Goal: Transaction & Acquisition: Purchase product/service

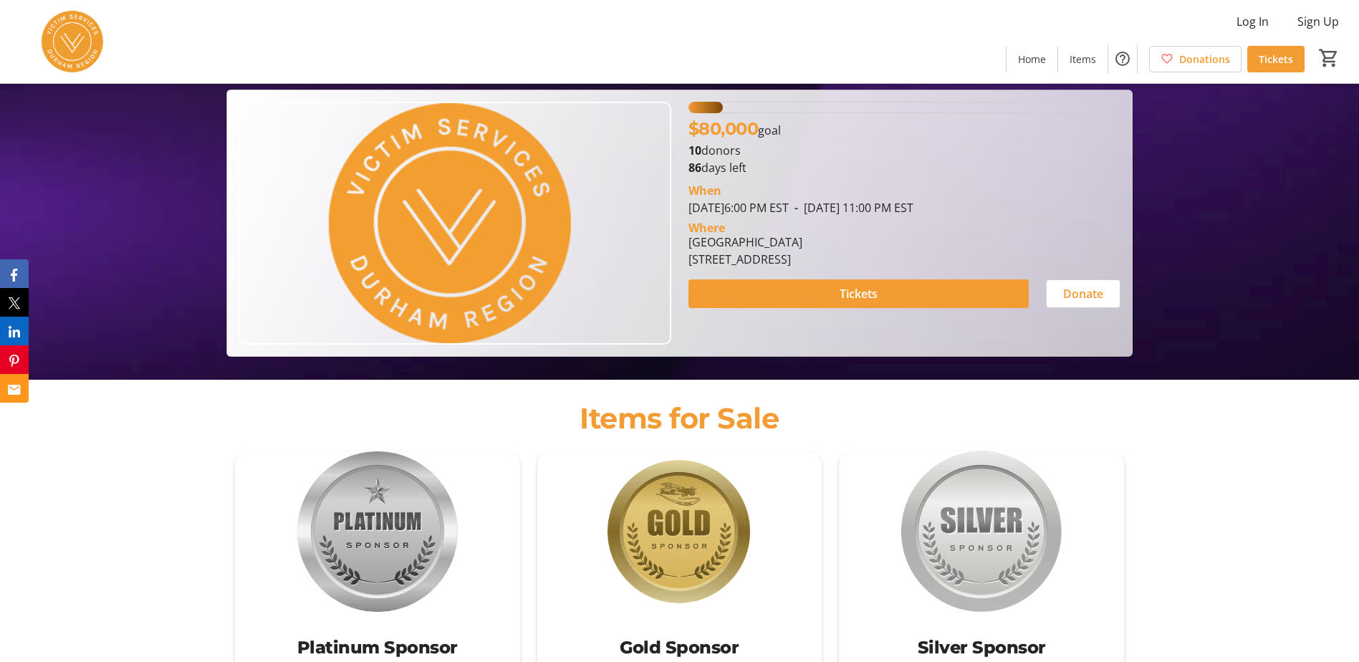
scroll to position [215, 0]
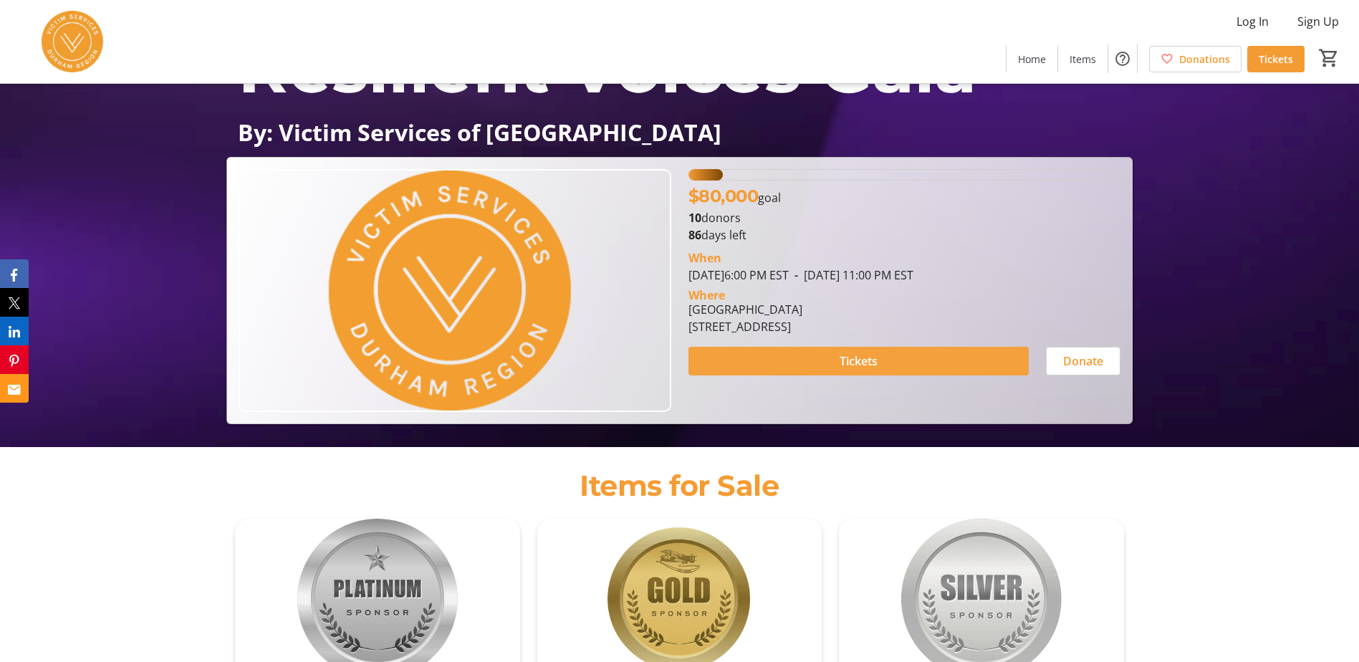
click at [854, 361] on span "Tickets" at bounding box center [859, 361] width 38 height 17
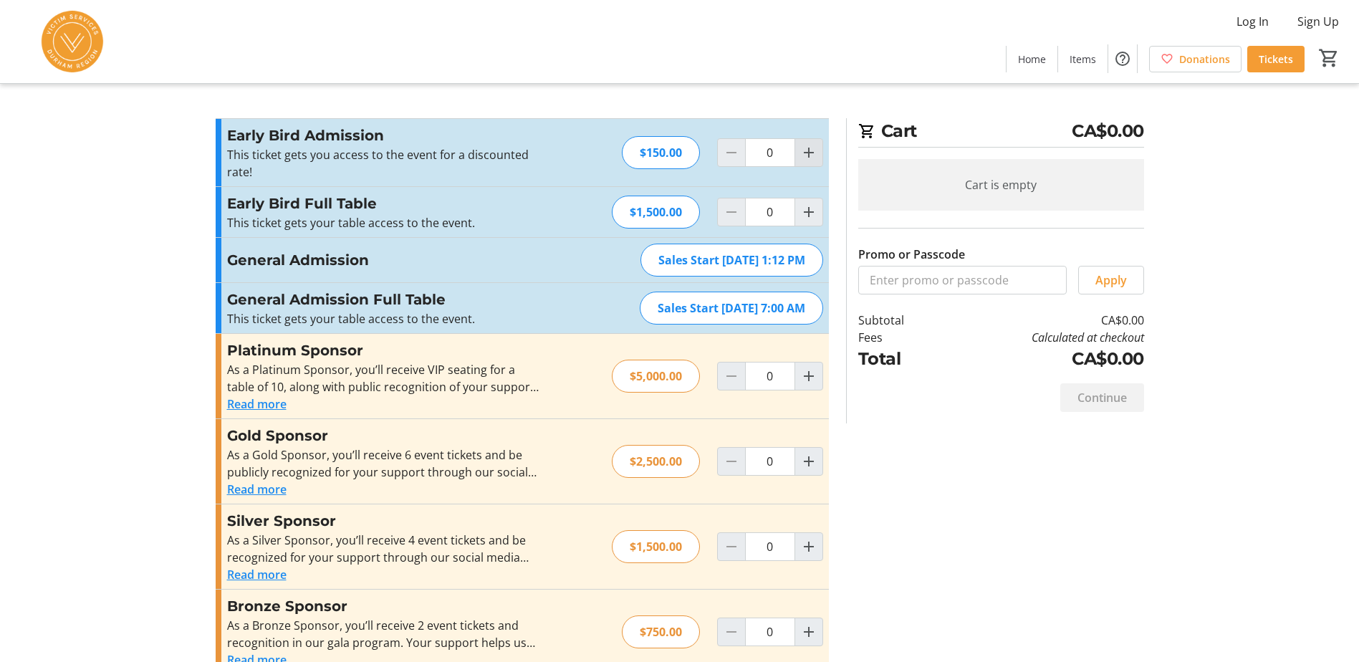
click at [806, 156] on mat-icon "Increment by one" at bounding box center [808, 152] width 17 height 17
type input "2"
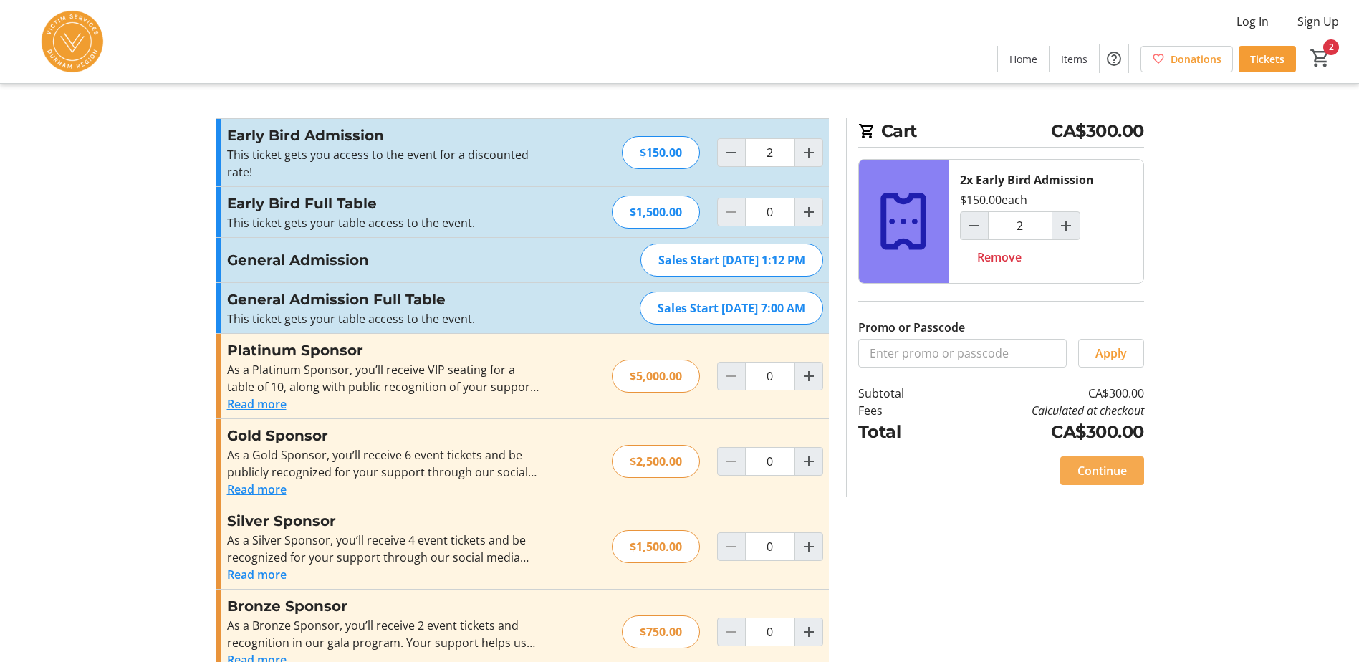
click at [1089, 472] on span "Continue" at bounding box center [1102, 470] width 49 height 17
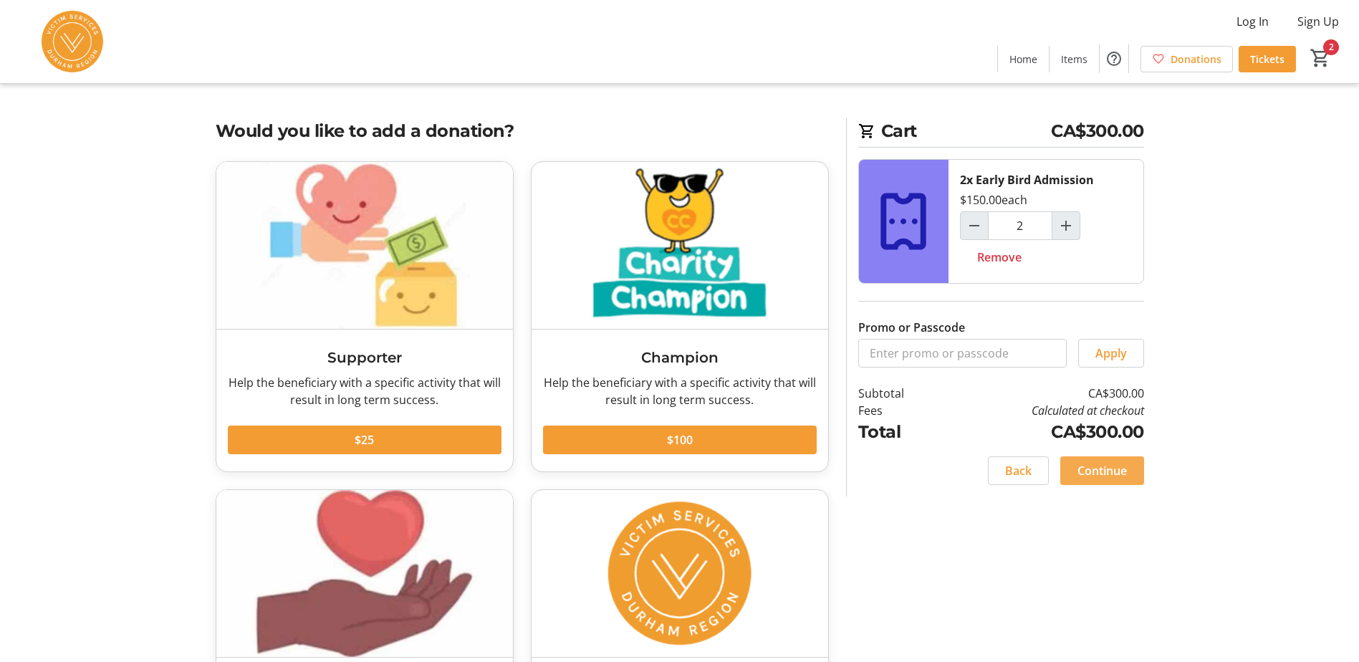
click at [1106, 459] on span at bounding box center [1103, 471] width 84 height 34
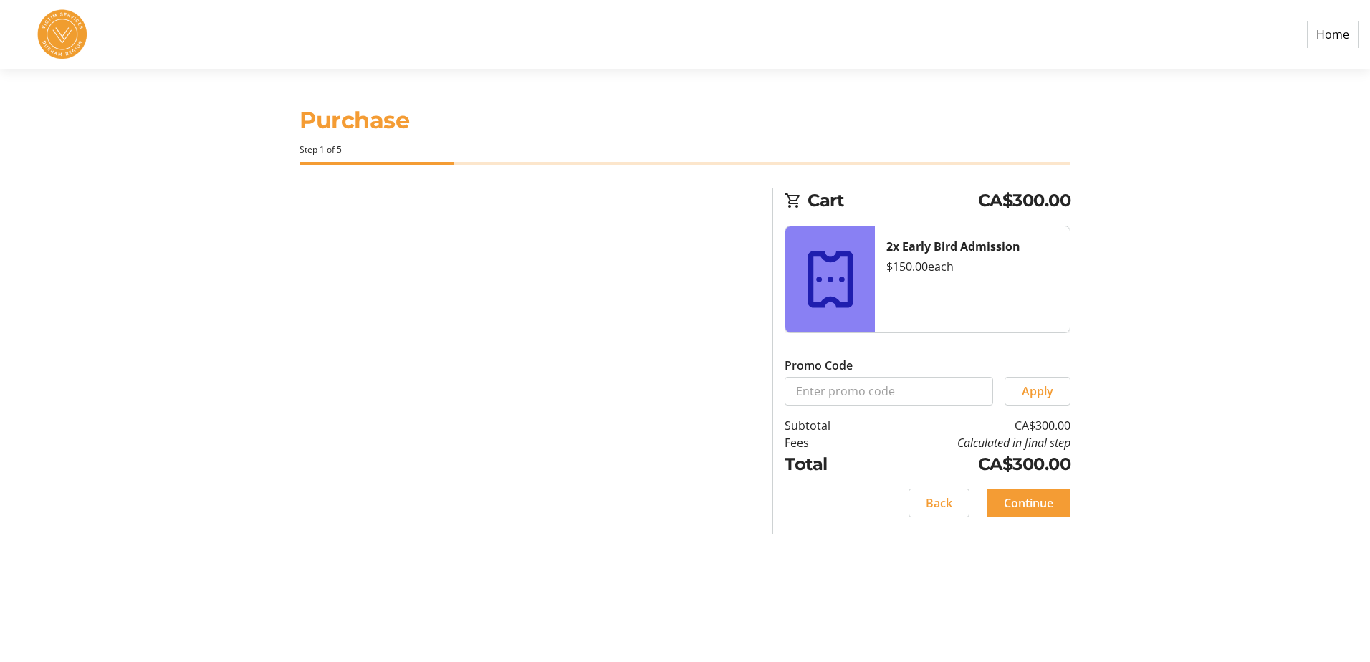
select select "CA"
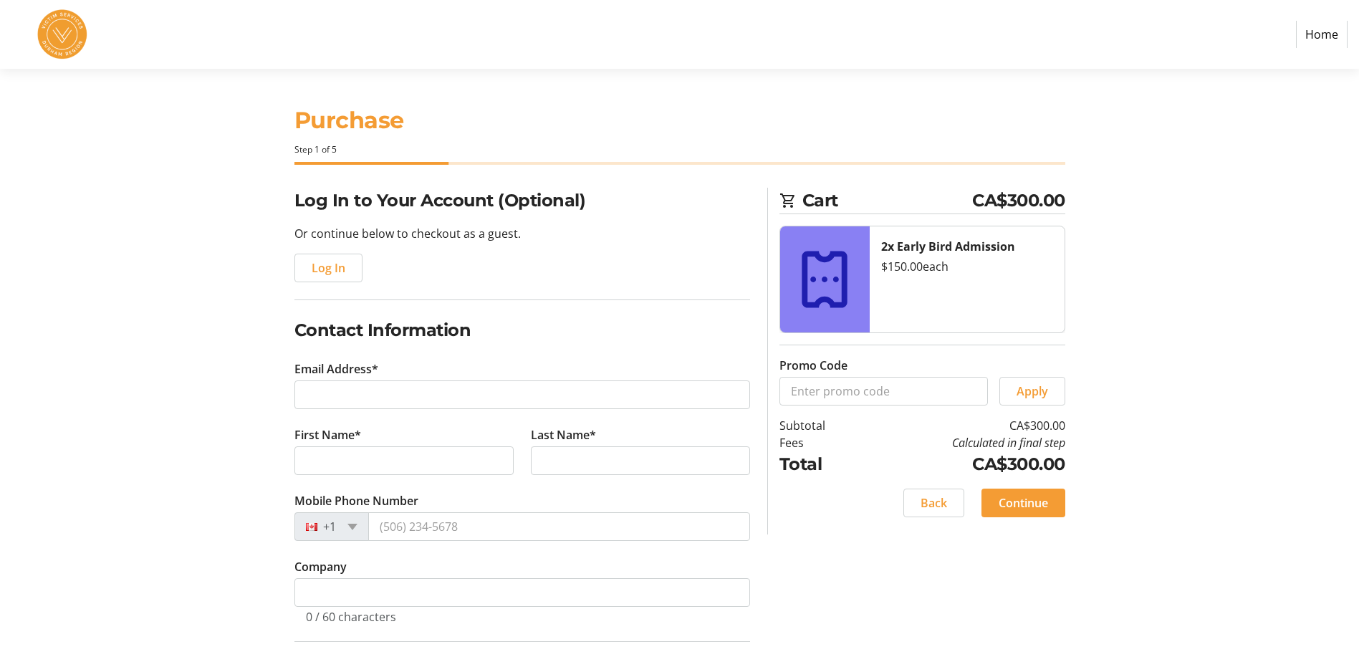
scroll to position [72, 0]
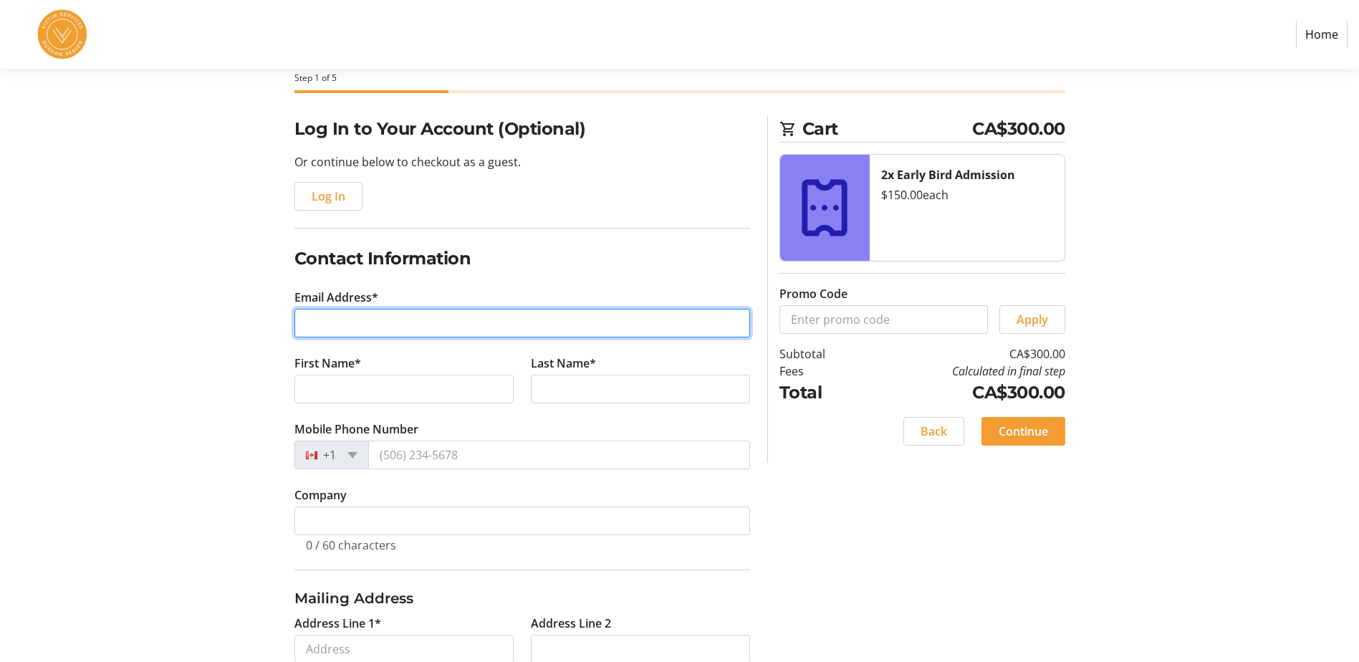
click at [406, 324] on input "Email Address*" at bounding box center [523, 323] width 456 height 29
type input "[EMAIL_ADDRESS][DOMAIN_NAME]"
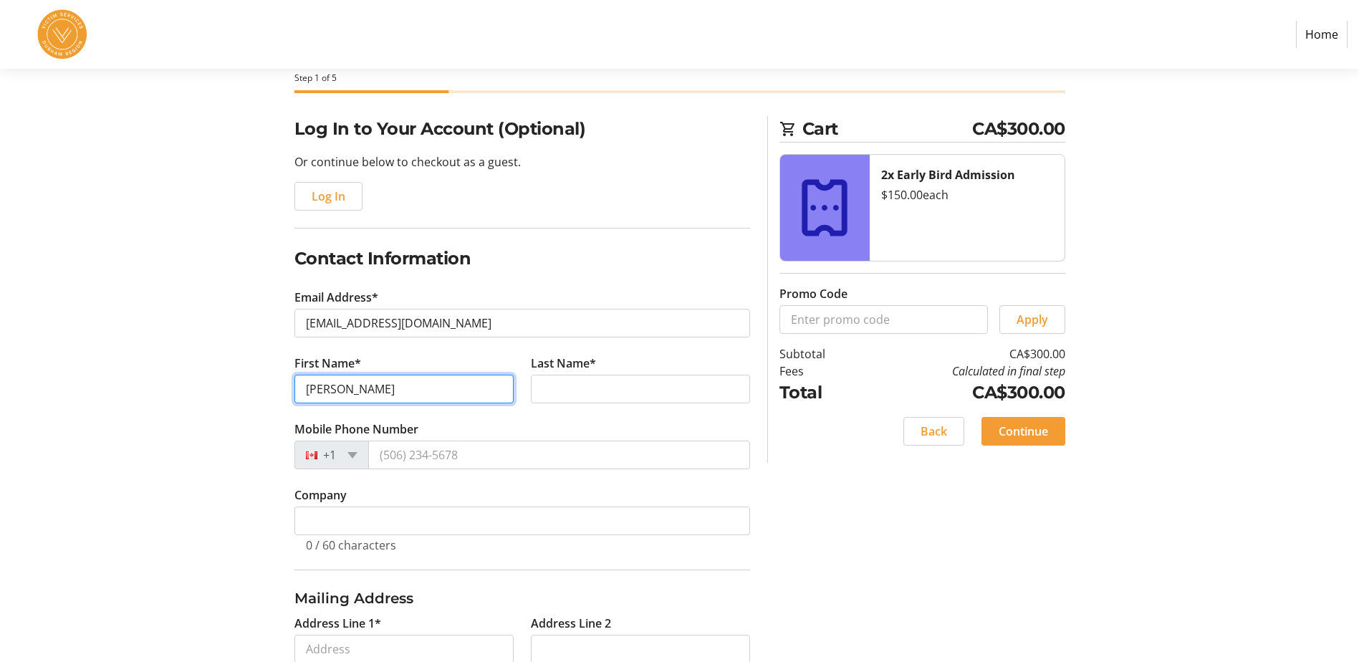
type input "[PERSON_NAME]"
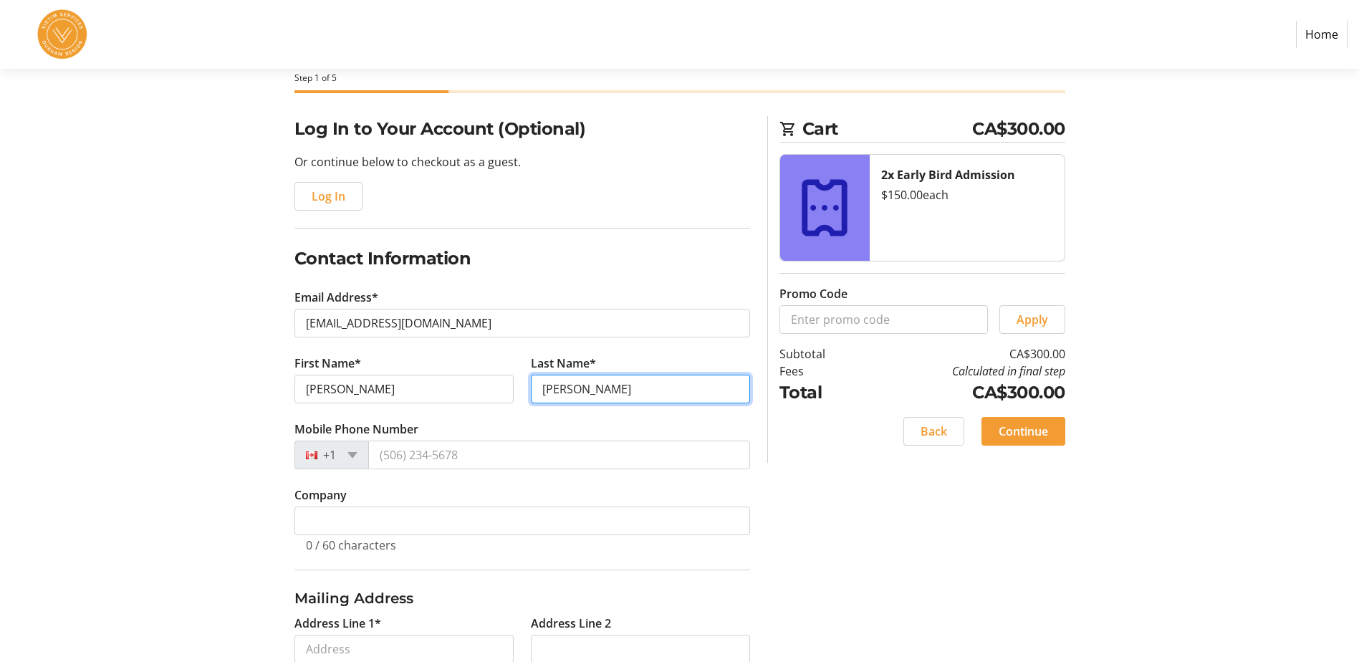
type input "[PERSON_NAME]"
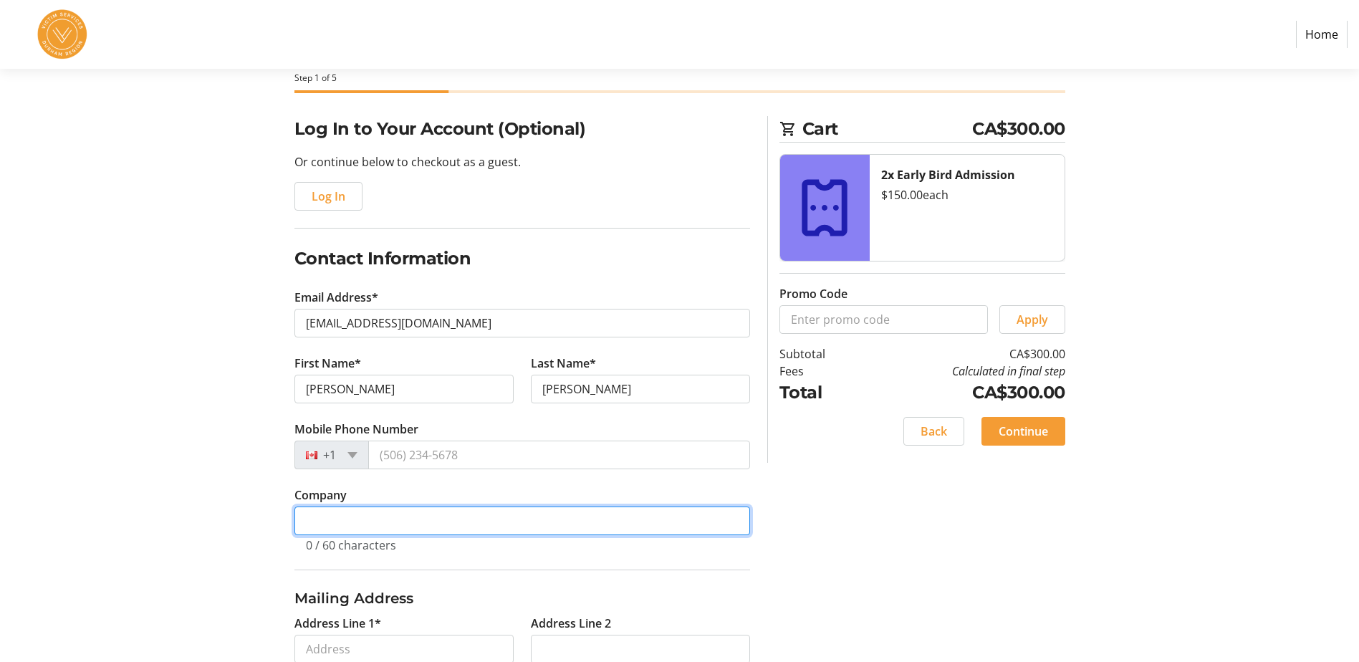
click at [404, 522] on input "Company" at bounding box center [523, 521] width 456 height 29
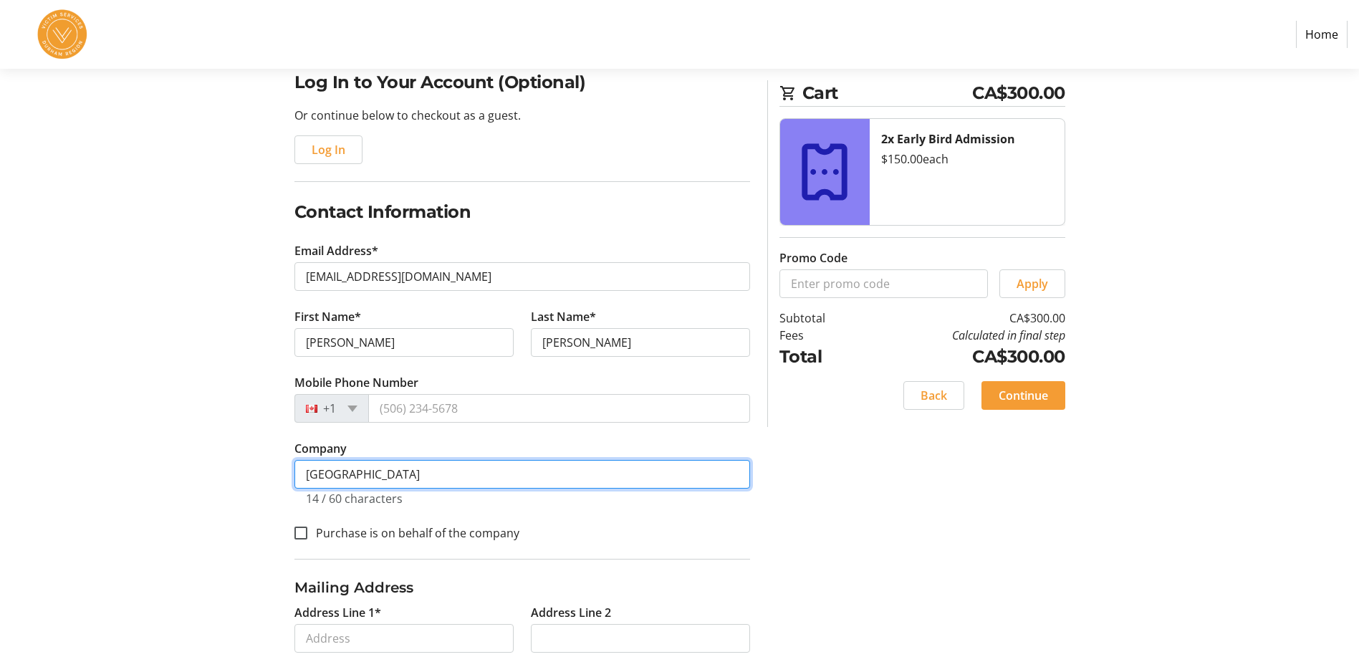
scroll to position [143, 0]
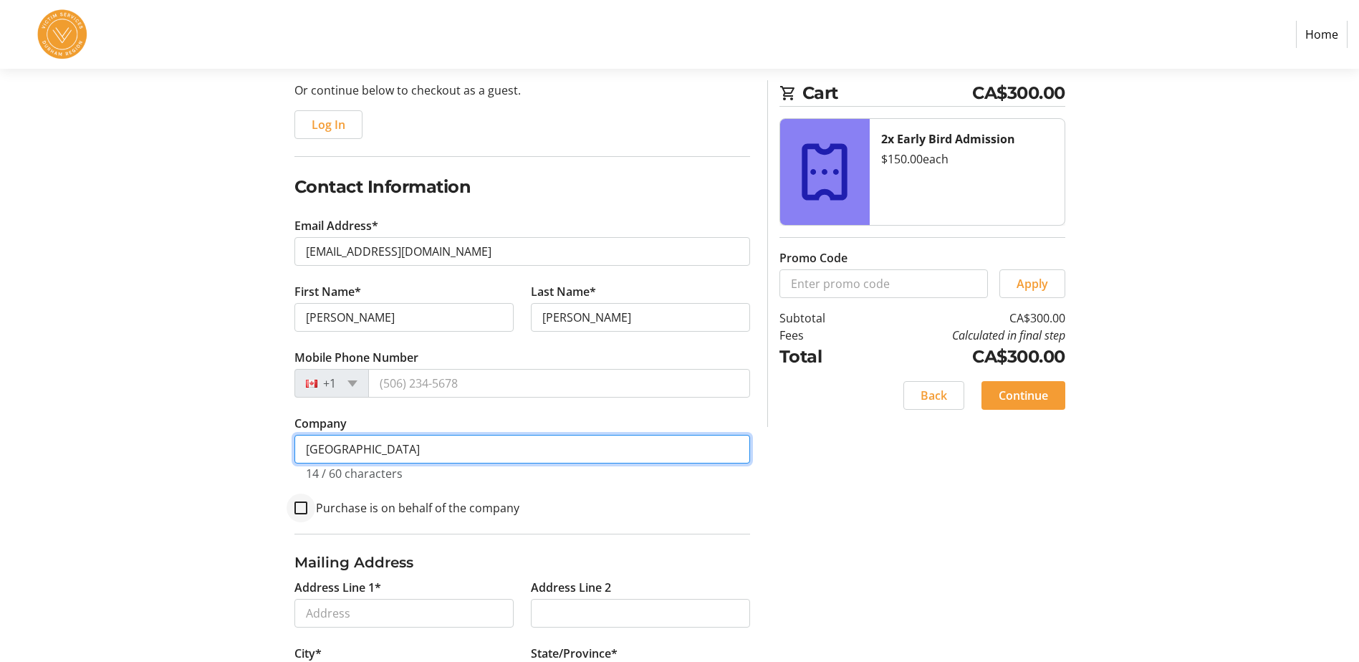
type input "[GEOGRAPHIC_DATA]"
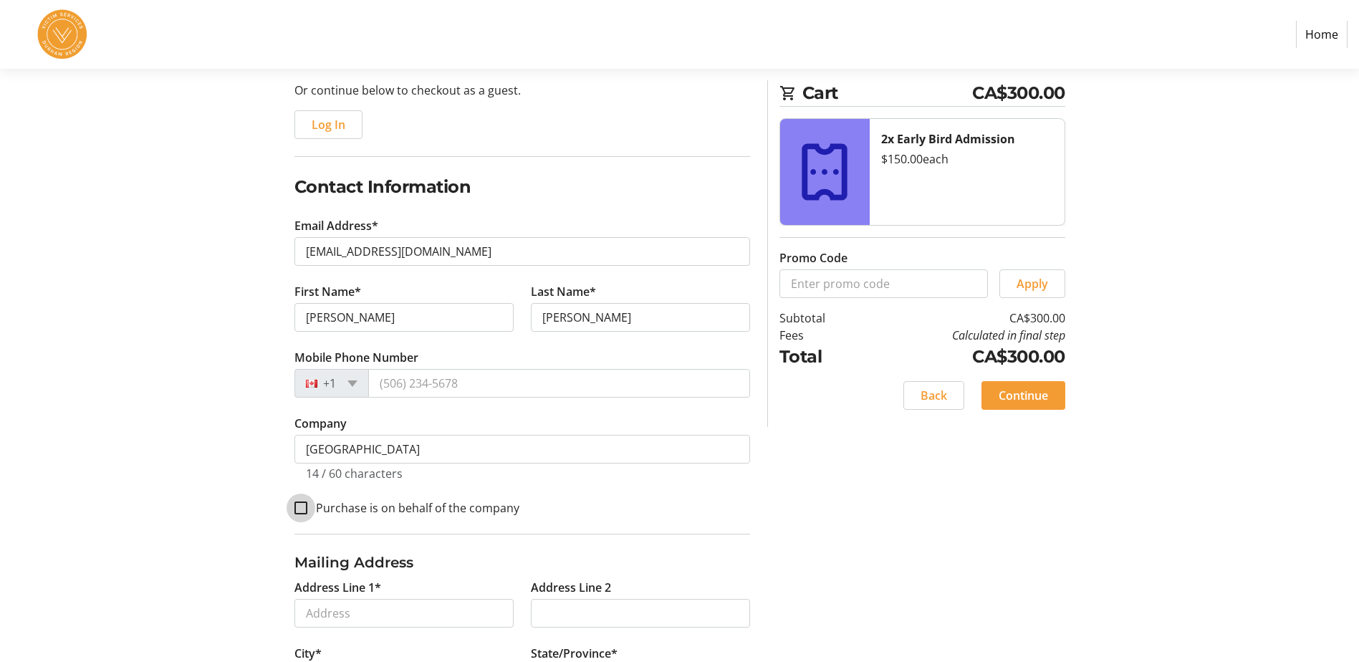
click at [297, 507] on input "Purchase is on behalf of the company" at bounding box center [301, 508] width 13 height 13
checkbox input "true"
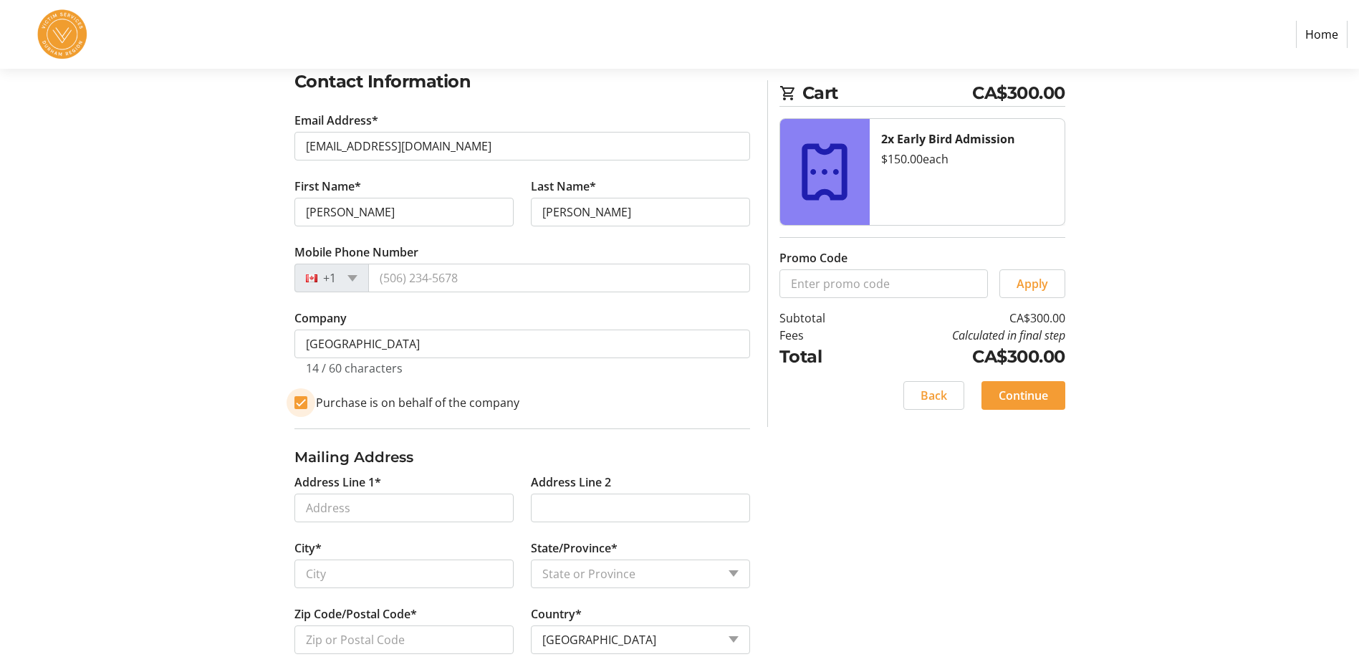
scroll to position [275, 0]
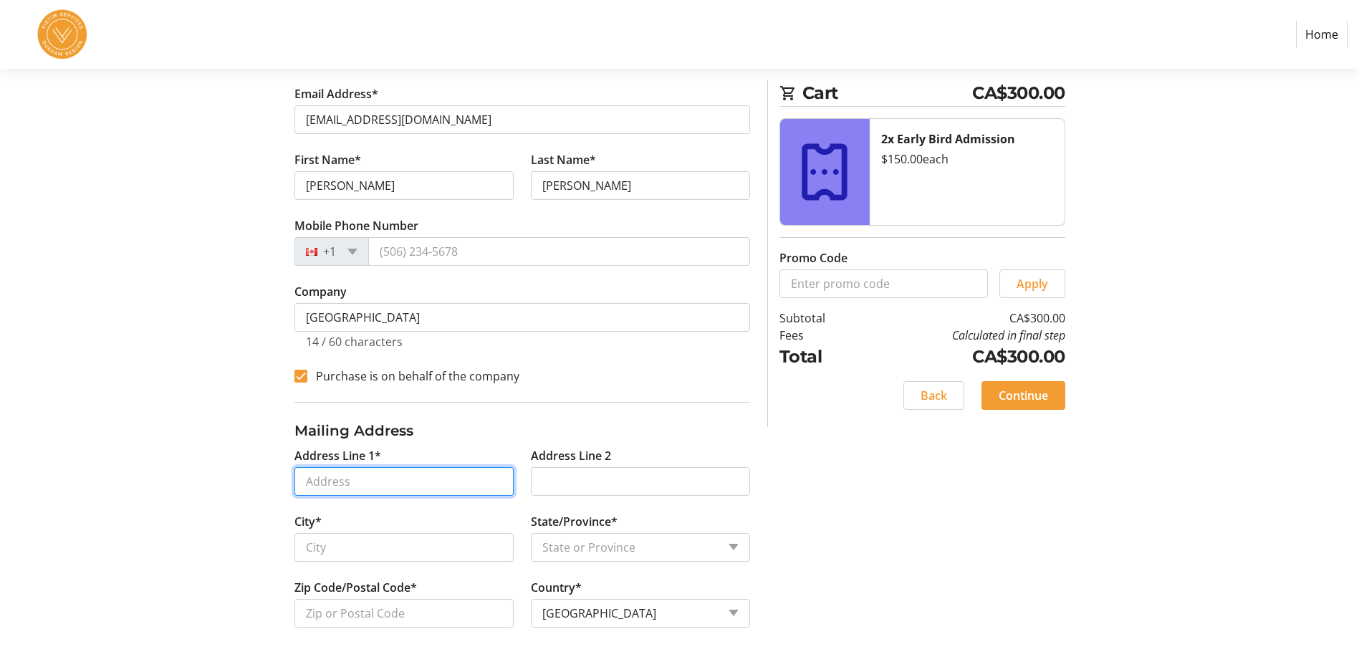
click at [378, 469] on input "Address Line 1*" at bounding box center [404, 481] width 219 height 29
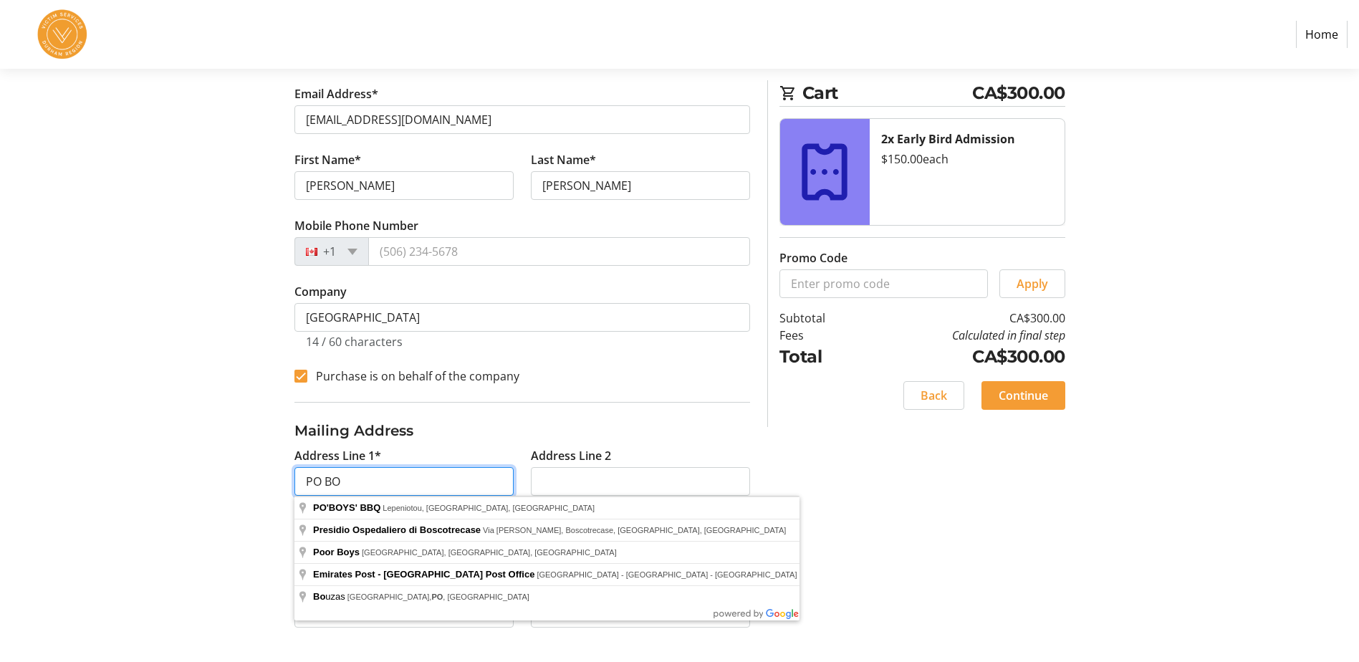
type input "PO Box 82"
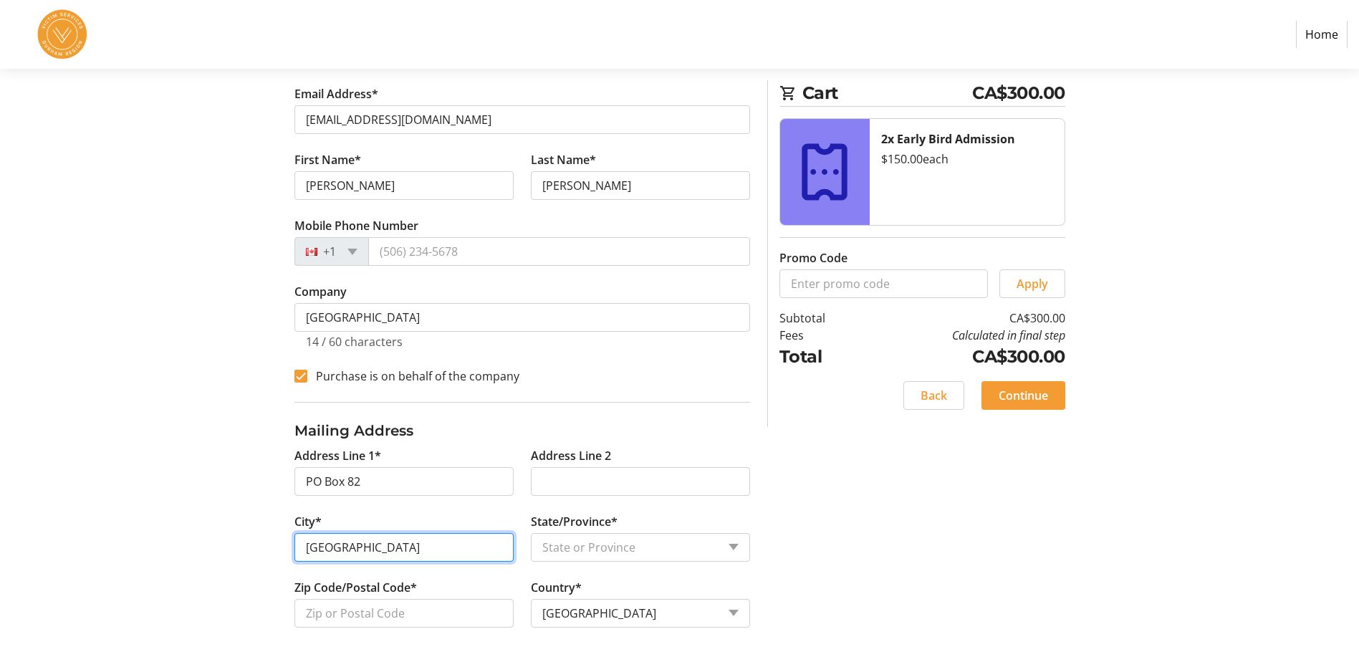
type input "[GEOGRAPHIC_DATA]"
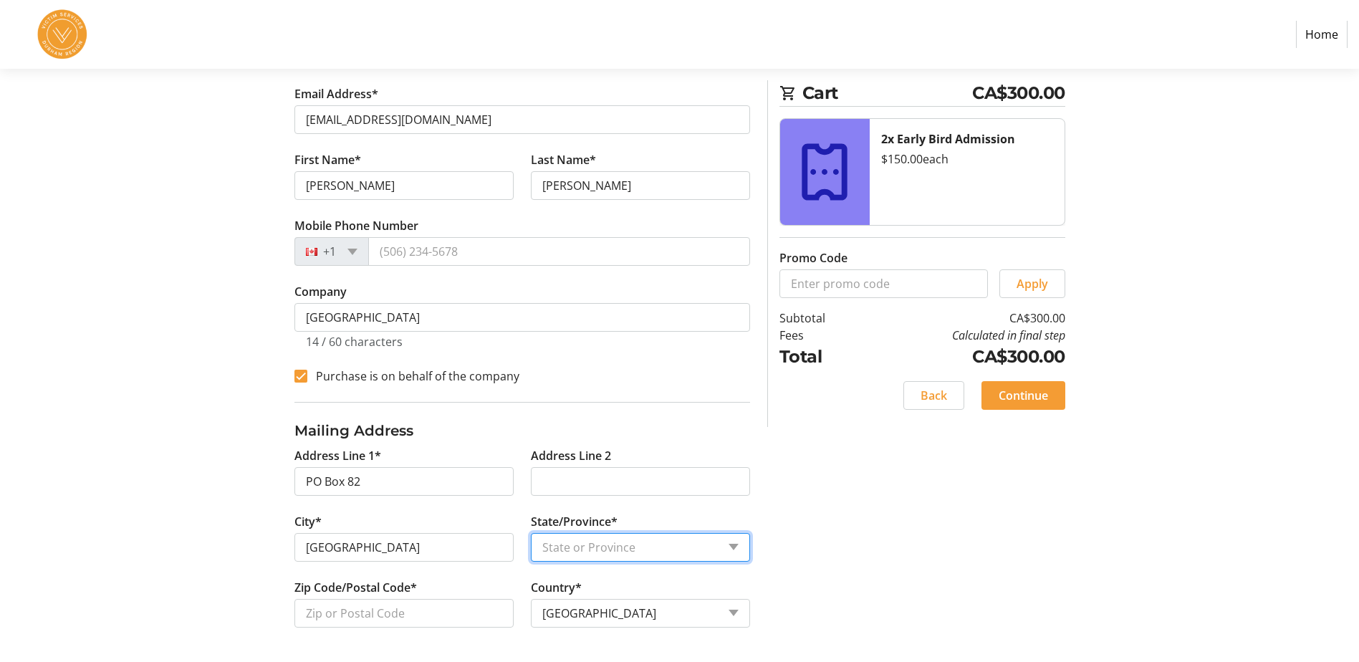
select select "ON"
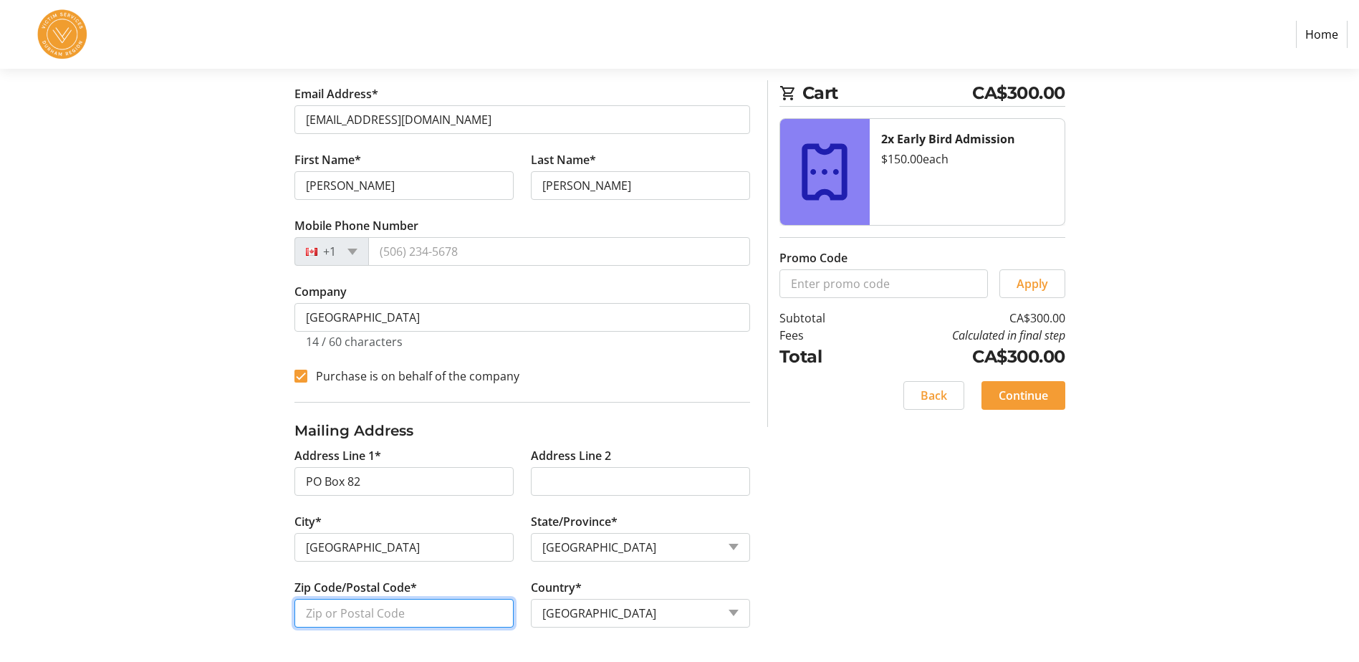
click at [388, 617] on input "Zip Code/Postal Code*" at bounding box center [404, 613] width 219 height 29
type input "L1C3K8"
click at [960, 532] on div "Log In to Your Account (Optional) Or continue below to checkout as a guest. Log…" at bounding box center [680, 288] width 946 height 750
click at [1026, 399] on span "Continue" at bounding box center [1023, 395] width 49 height 17
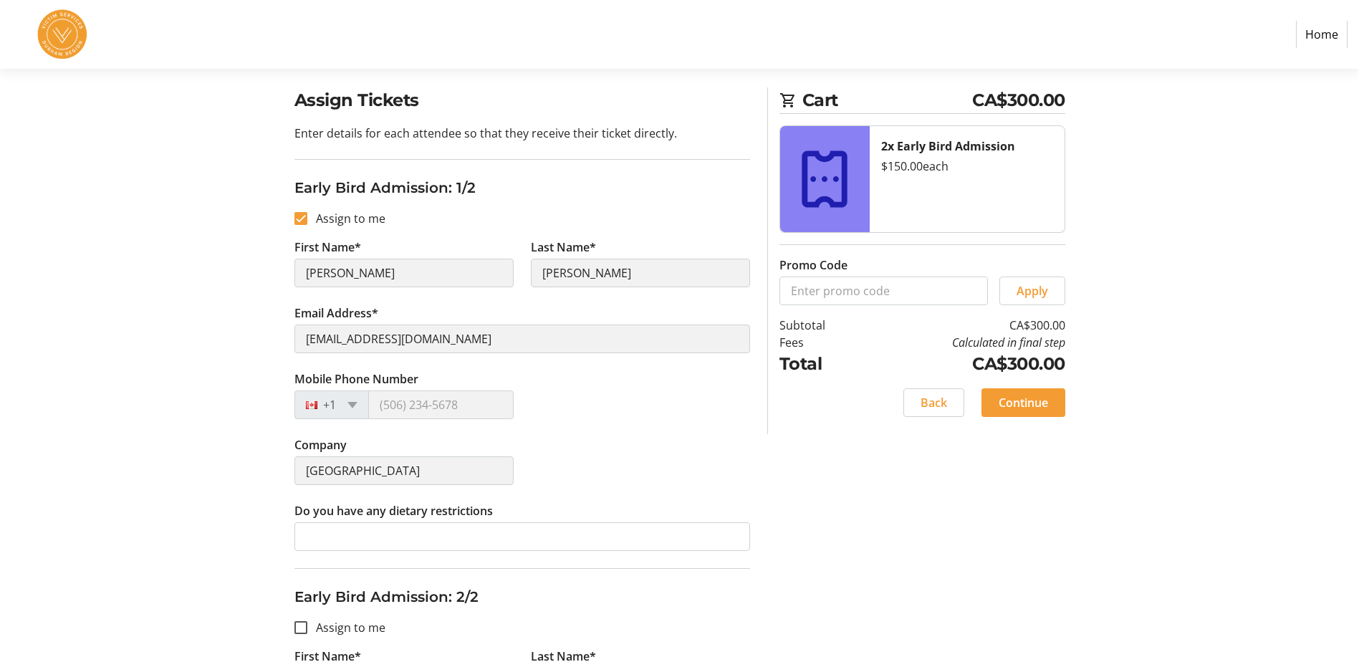
scroll to position [143, 0]
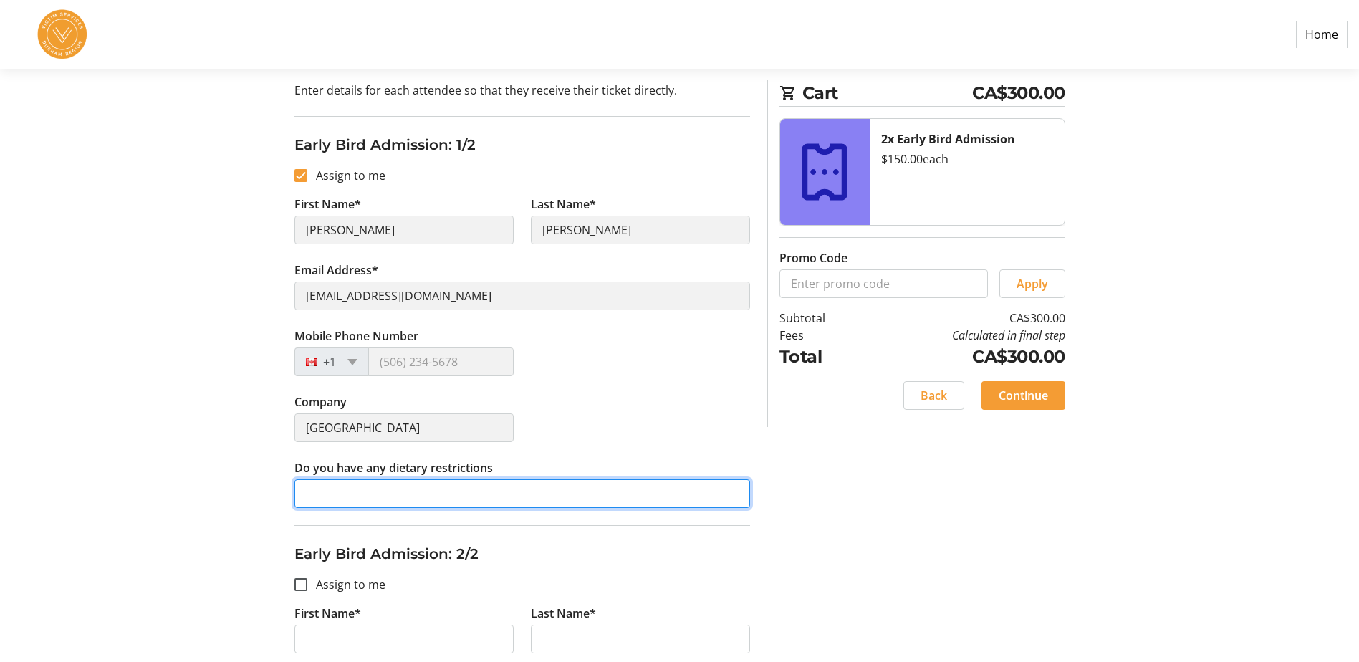
click at [399, 499] on input "Do you have any dietary restrictions" at bounding box center [523, 493] width 456 height 29
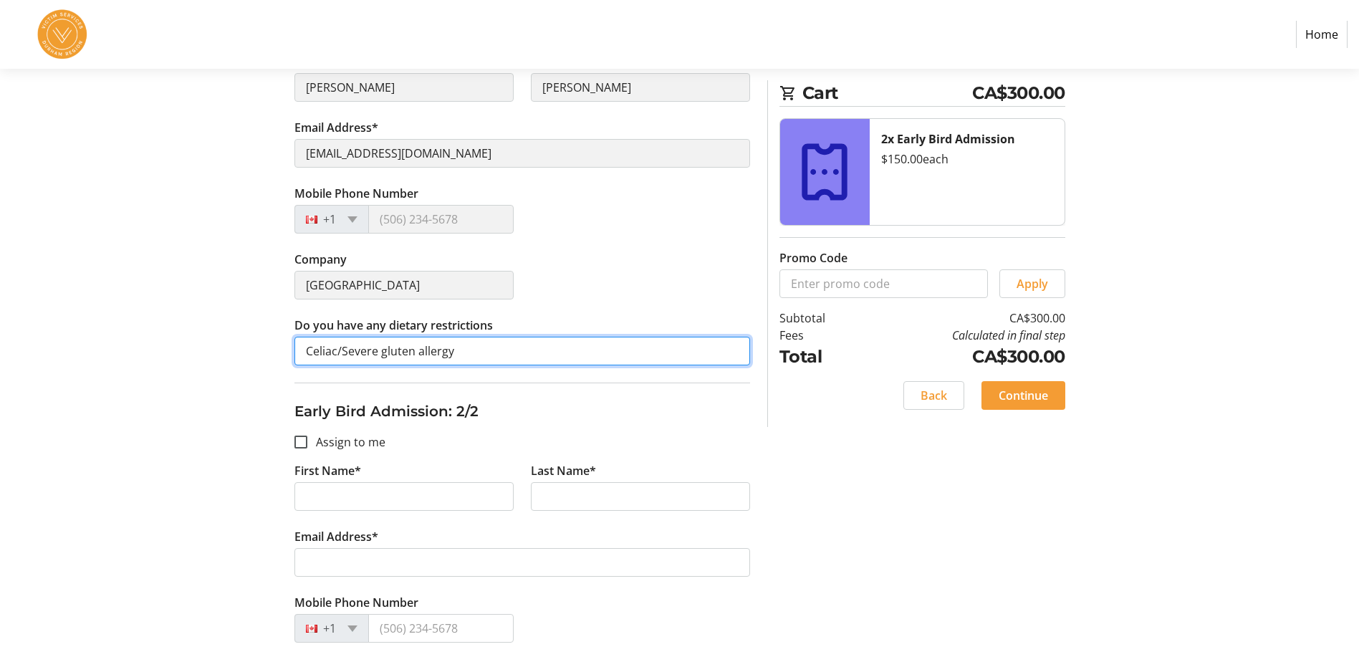
scroll to position [287, 0]
type input "Celiac/Severe gluten allergy"
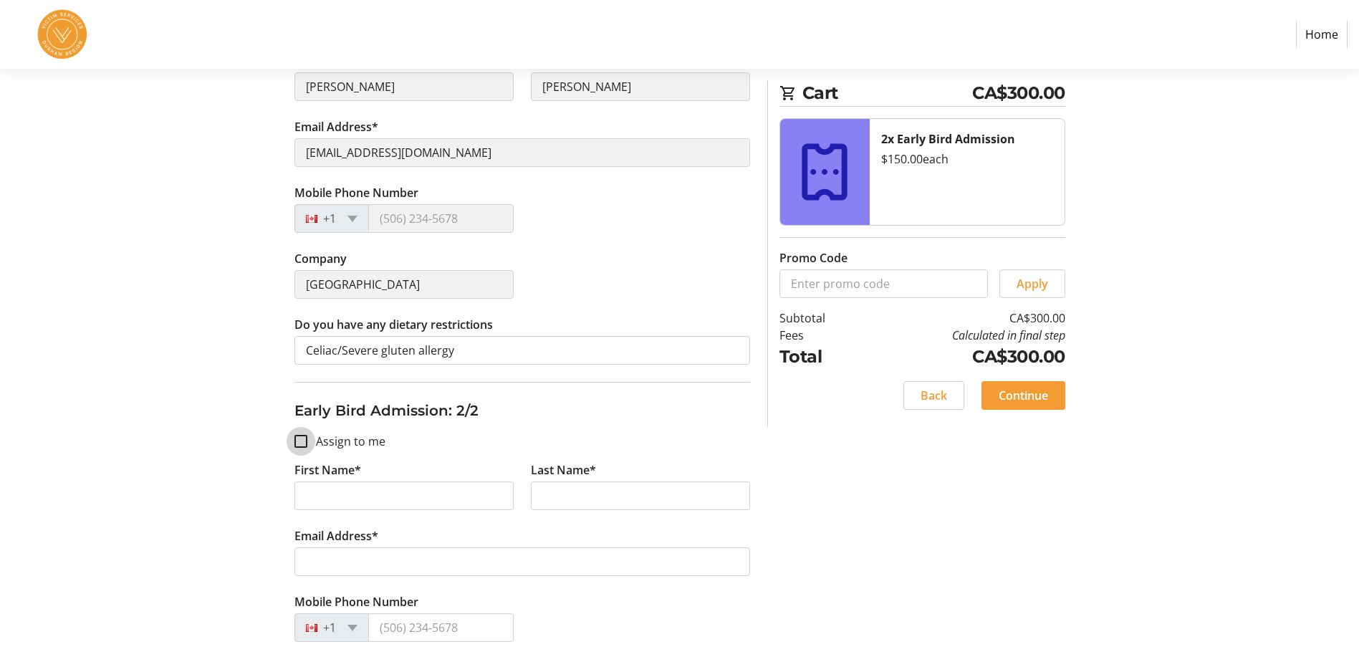
click at [300, 440] on input "Assign to me" at bounding box center [301, 441] width 13 height 13
checkbox input "true"
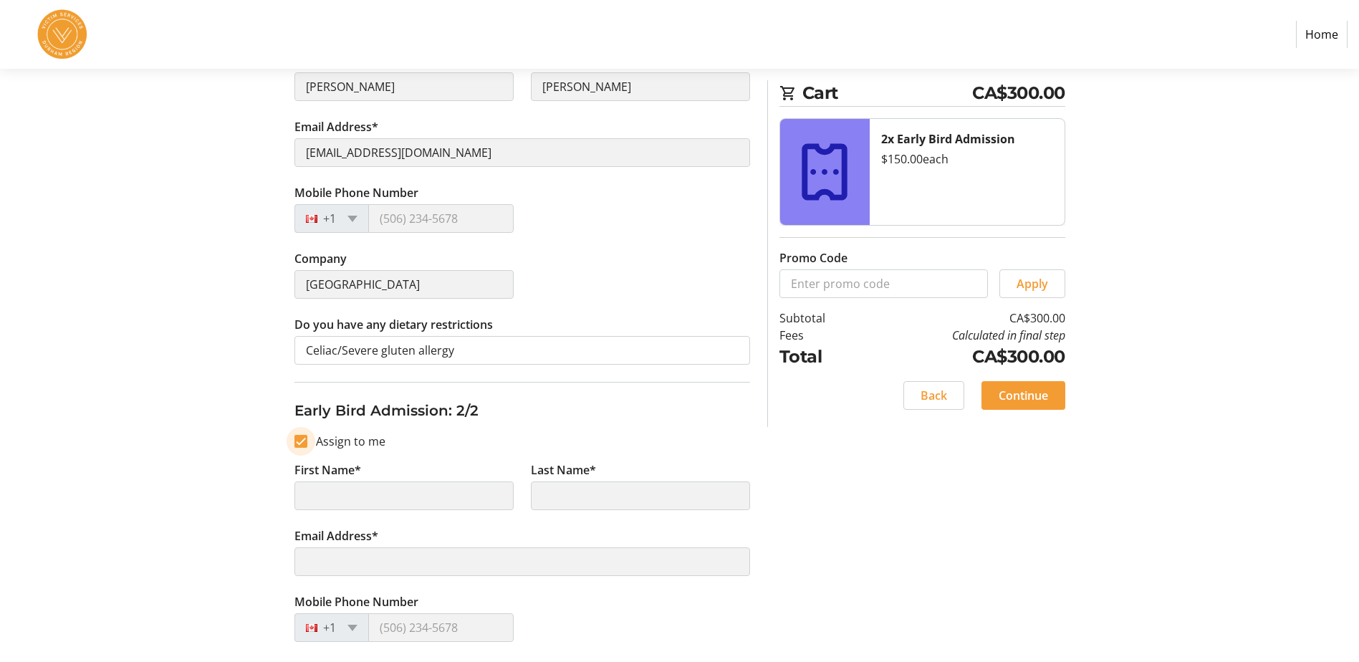
type input "[PERSON_NAME]"
type input "[EMAIL_ADDRESS][DOMAIN_NAME]"
type input "[GEOGRAPHIC_DATA]"
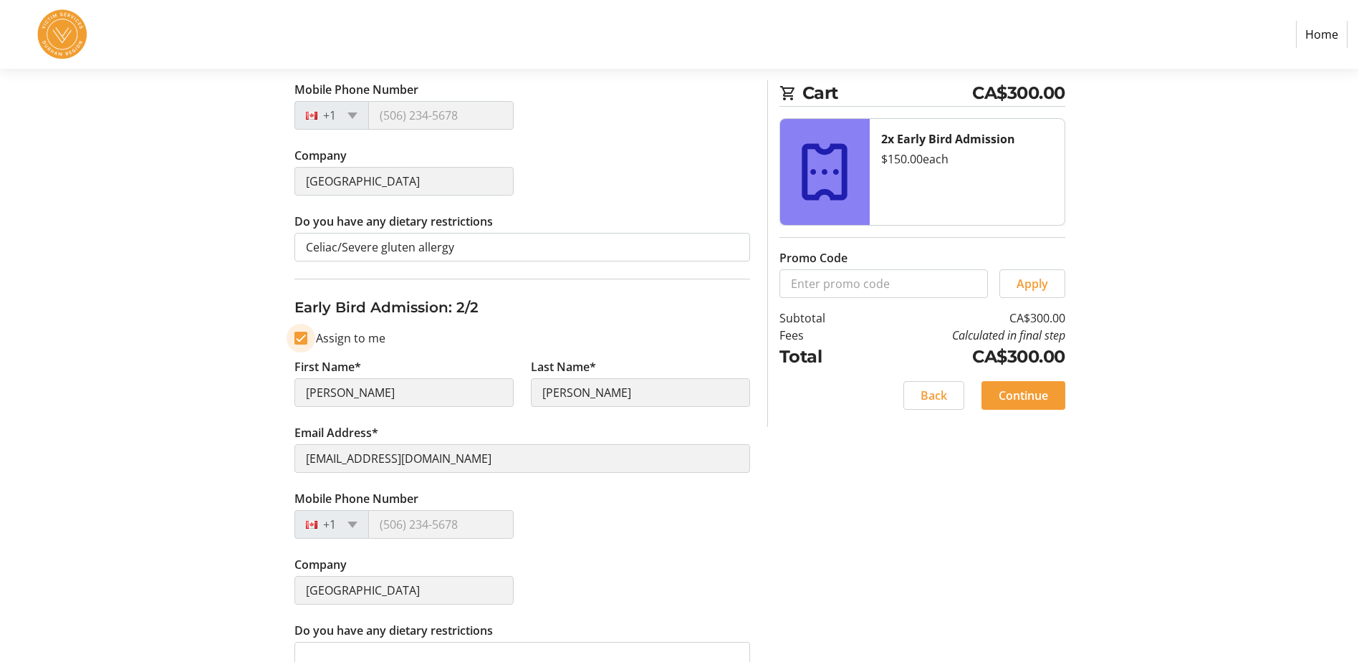
scroll to position [416, 0]
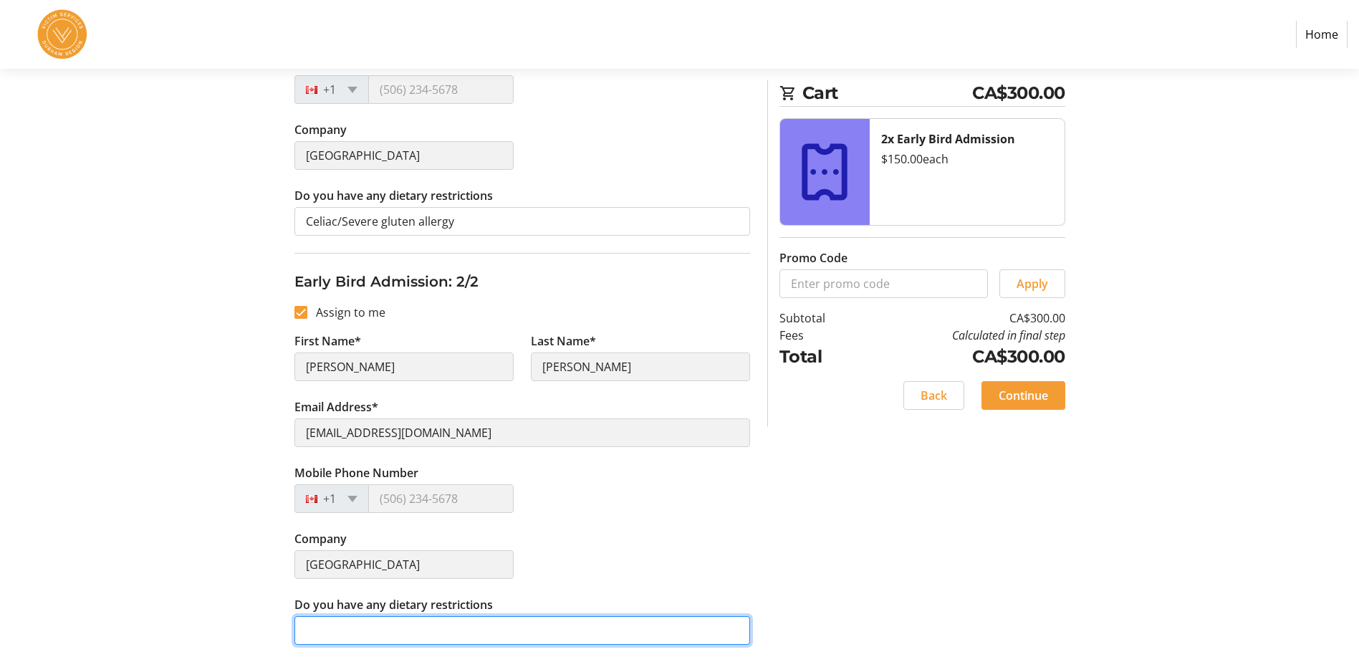
click at [373, 629] on input "Do you have any dietary restrictions" at bounding box center [523, 630] width 456 height 29
type input "N/A"
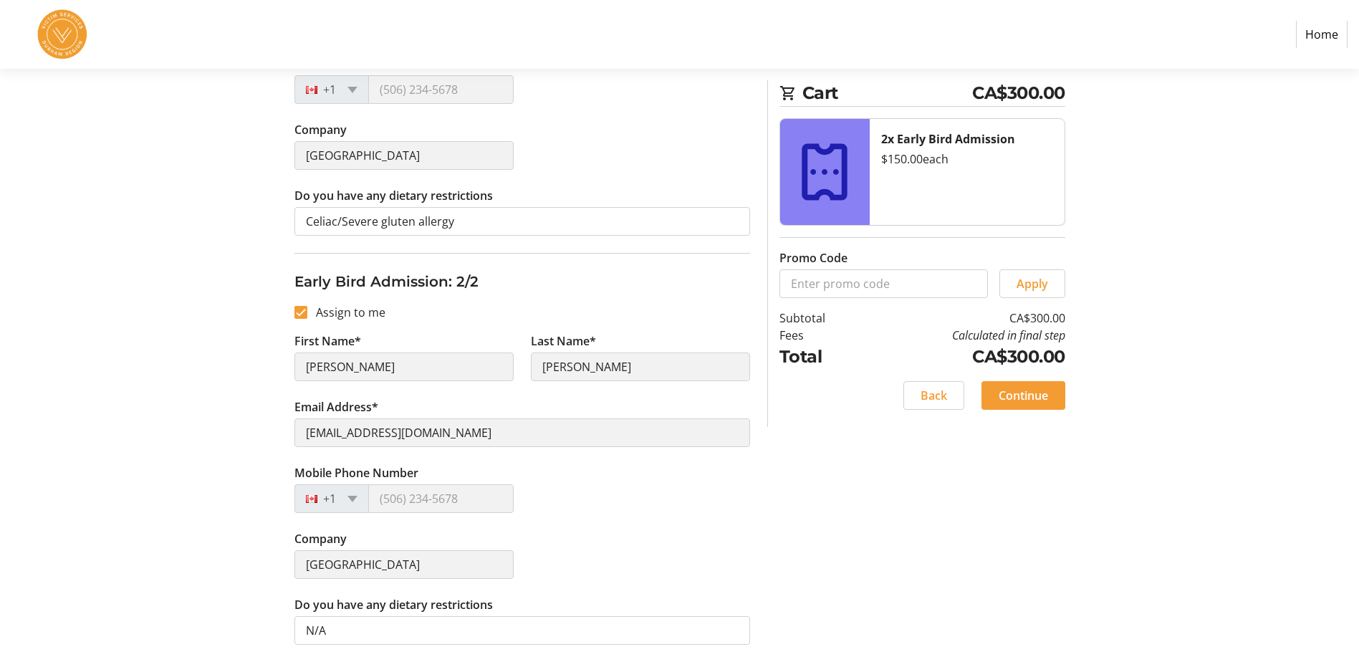
click at [549, 550] on div "Company [GEOGRAPHIC_DATA]" at bounding box center [522, 563] width 473 height 66
click at [1034, 403] on span "Continue" at bounding box center [1023, 395] width 49 height 17
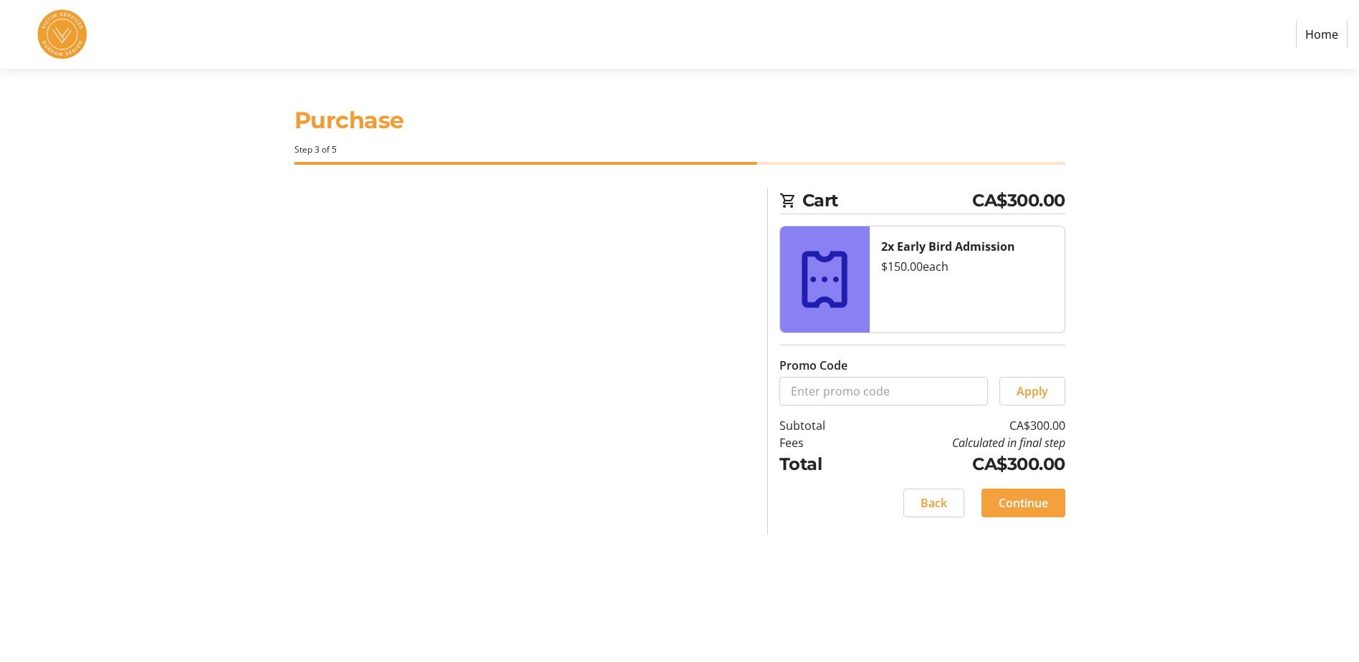
scroll to position [0, 0]
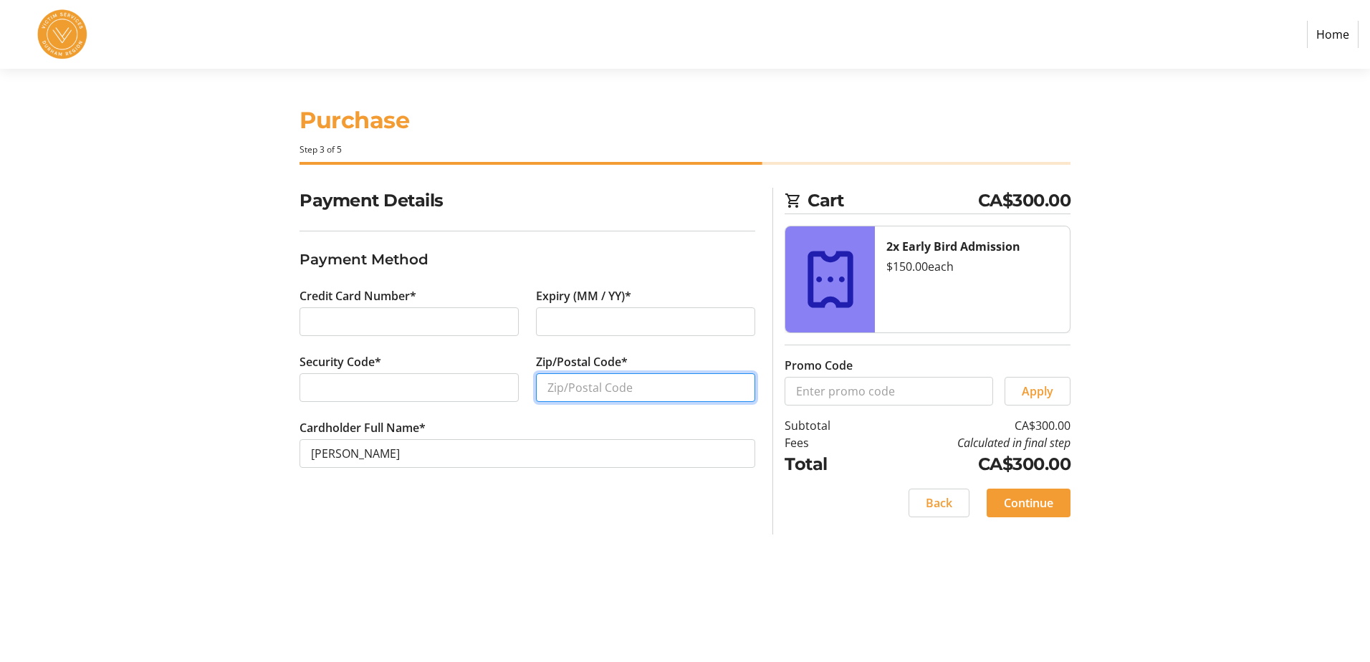
click at [573, 384] on input "Zip/Postal Code*" at bounding box center [645, 387] width 219 height 29
type input "L1C3K8"
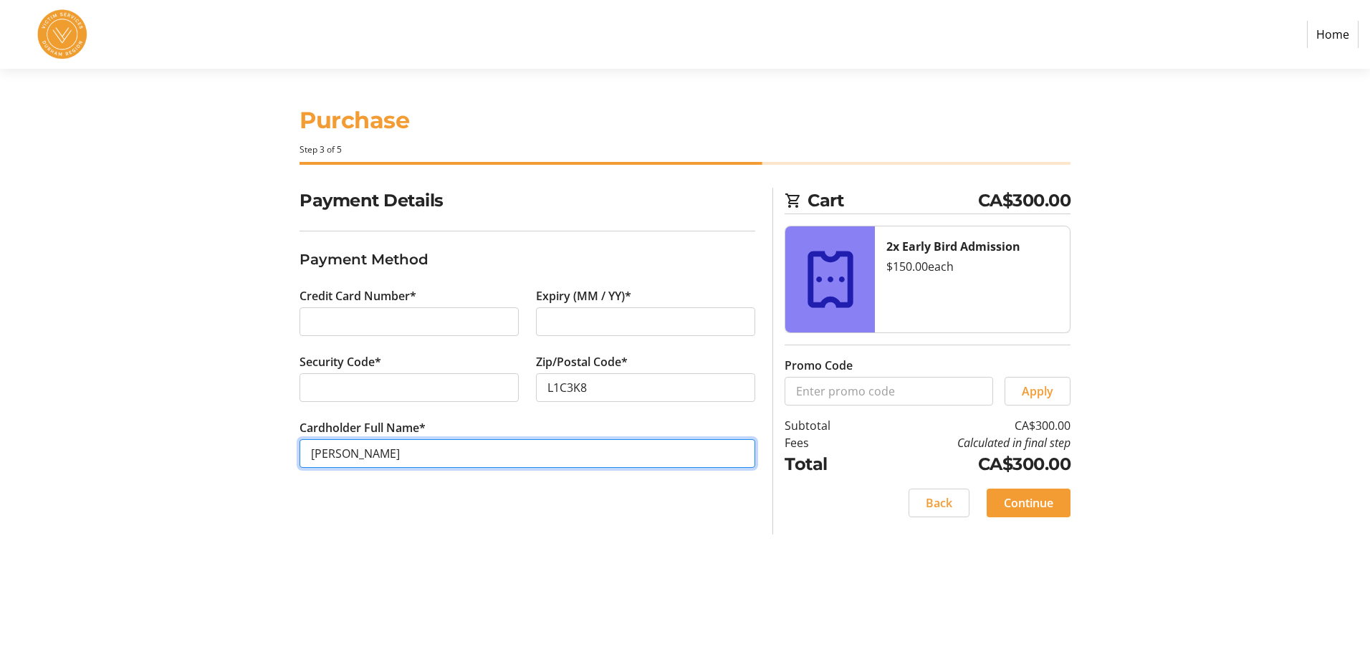
drag, startPoint x: 416, startPoint y: 463, endPoint x: 159, endPoint y: 468, distance: 257.3
click at [159, 468] on section "Purchase Step 3 of 5 Cart CA$300.00 2x Early Bird Admission $150.00 each Promo …" at bounding box center [685, 365] width 1370 height 593
type input "V"
type input "[GEOGRAPHIC_DATA]"
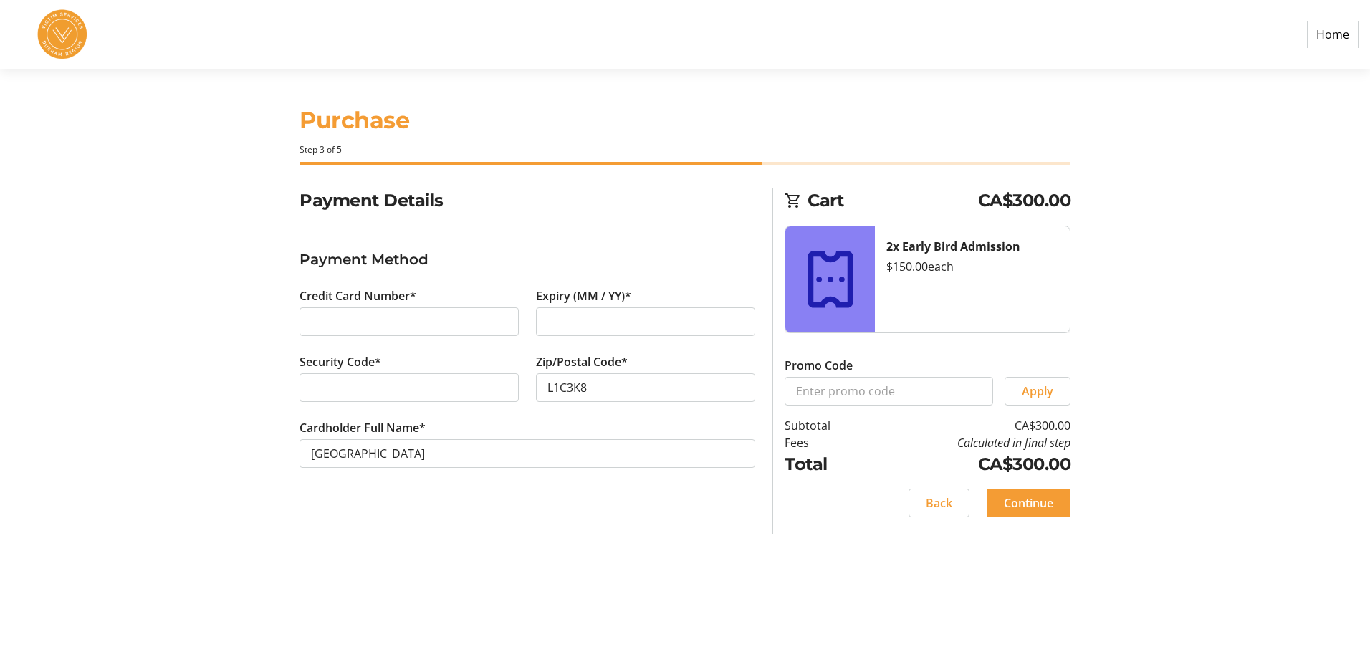
click at [758, 568] on div "Purchase Step 3 of 5 Cart CA$300.00 2x Early Bird Admission $150.00 each Promo …" at bounding box center [685, 365] width 946 height 593
click at [1031, 501] on span "Continue" at bounding box center [1028, 502] width 49 height 17
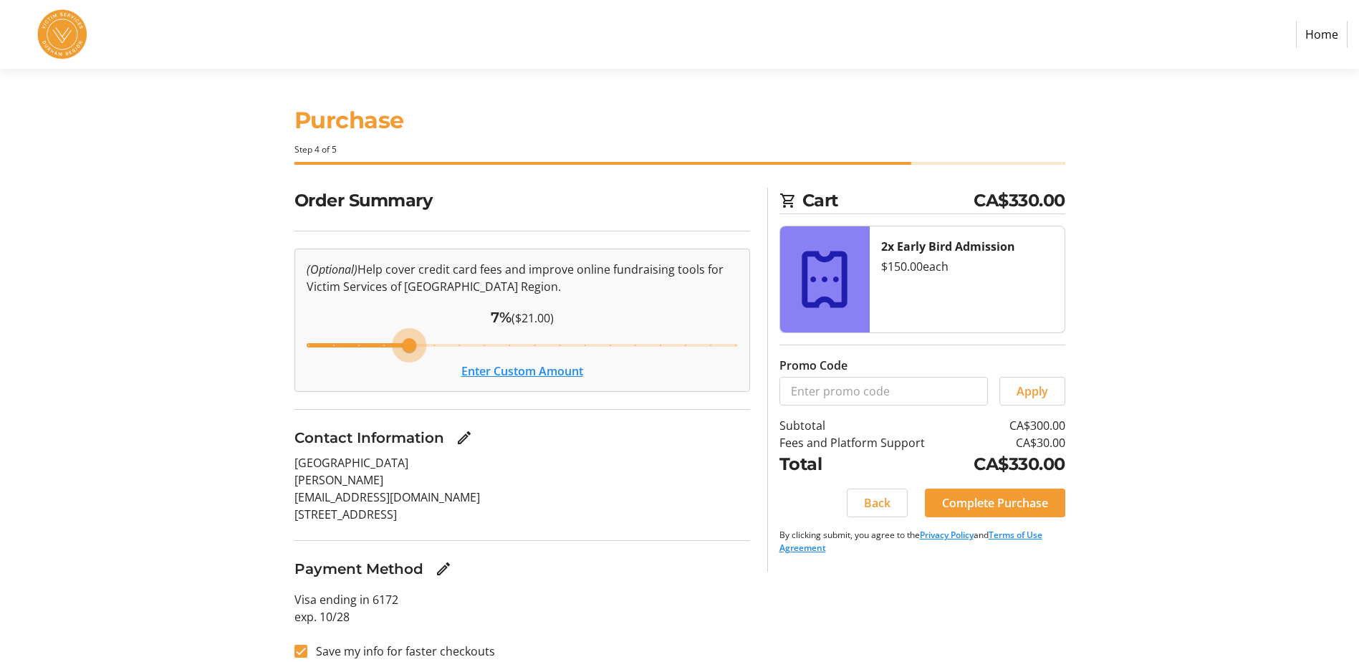
drag, startPoint x: 481, startPoint y: 348, endPoint x: 209, endPoint y: 332, distance: 272.8
type input "3"
click at [292, 332] on input "Cover fees percentage" at bounding box center [523, 346] width 462 height 32
drag, startPoint x: 309, startPoint y: 346, endPoint x: 273, endPoint y: 348, distance: 35.9
click at [292, 348] on input "Cover fees percentage" at bounding box center [523, 346] width 462 height 32
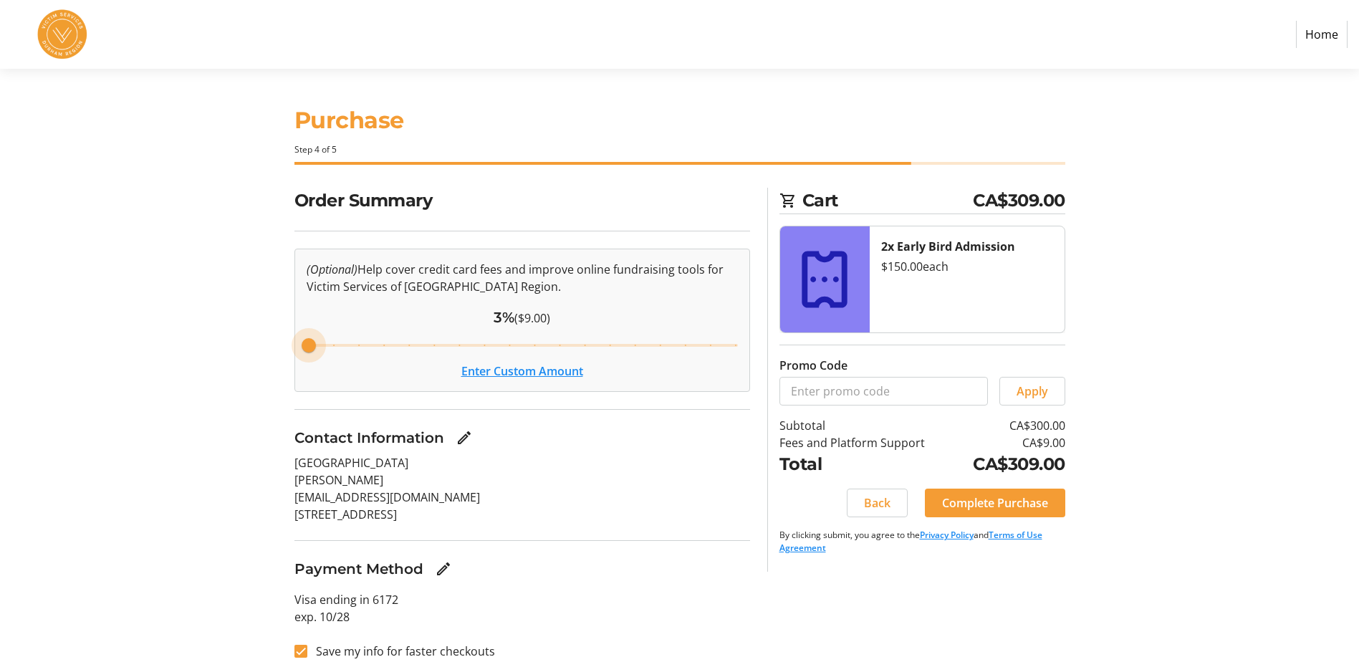
click at [493, 373] on button "Enter Custom Amount" at bounding box center [523, 371] width 122 height 17
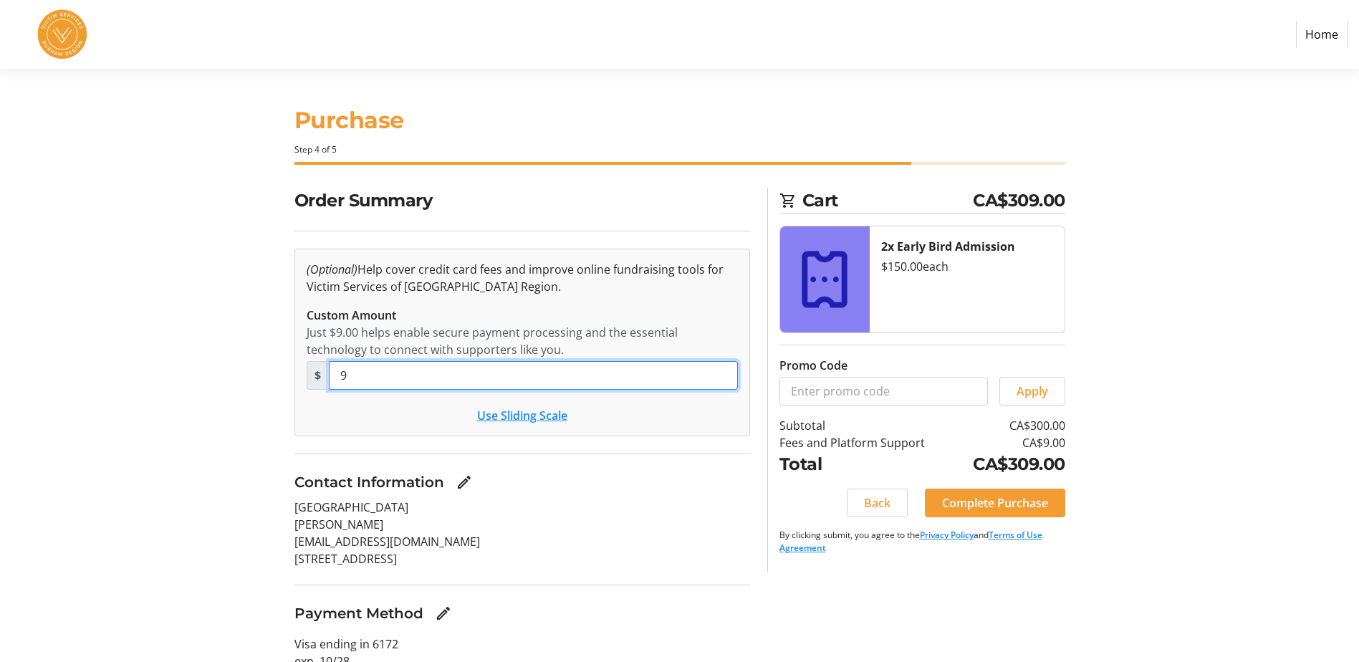
drag, startPoint x: 469, startPoint y: 373, endPoint x: 242, endPoint y: 375, distance: 227.9
click at [242, 375] on div "Order Summary (Optional) Help cover credit card fees and improve online fundrai…" at bounding box center [680, 455] width 946 height 534
type input "0"
click at [242, 375] on div "Order Summary (Optional) Help cover credit card fees and improve online fundrai…" at bounding box center [680, 455] width 946 height 534
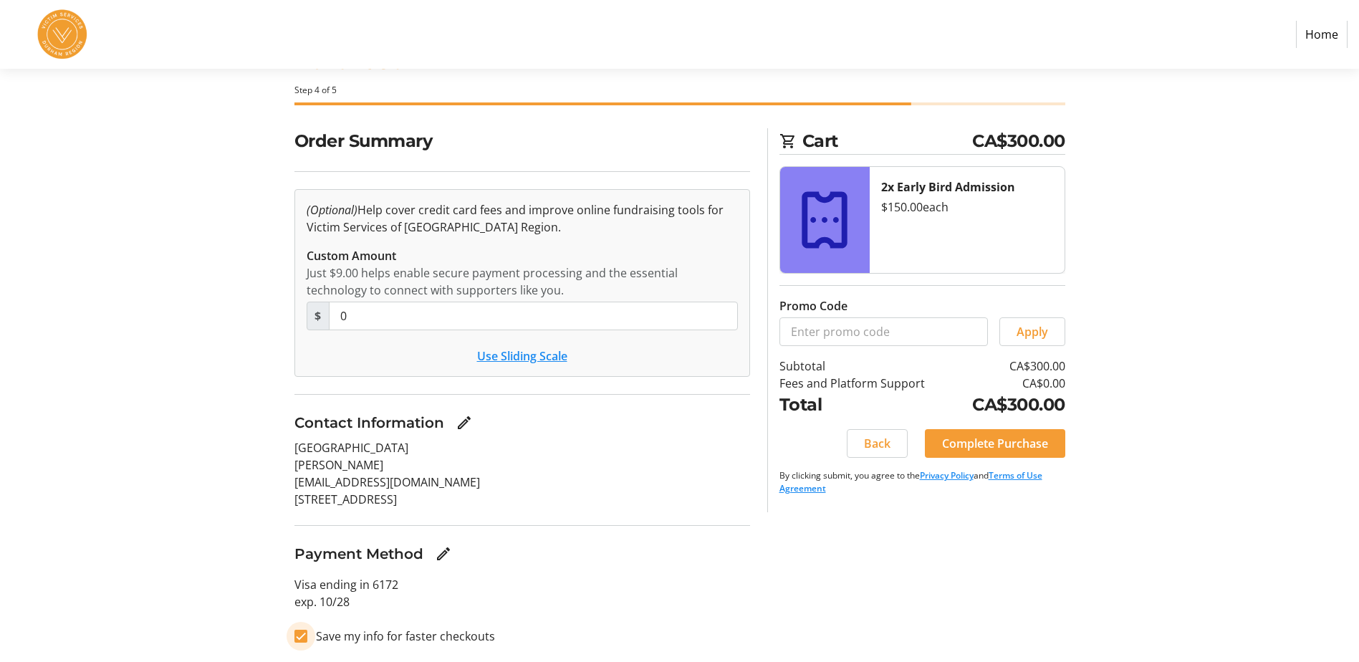
click at [296, 639] on input "Save my info for faster checkouts" at bounding box center [301, 636] width 13 height 13
checkbox input "false"
click at [983, 446] on span "Complete Purchase" at bounding box center [995, 443] width 106 height 17
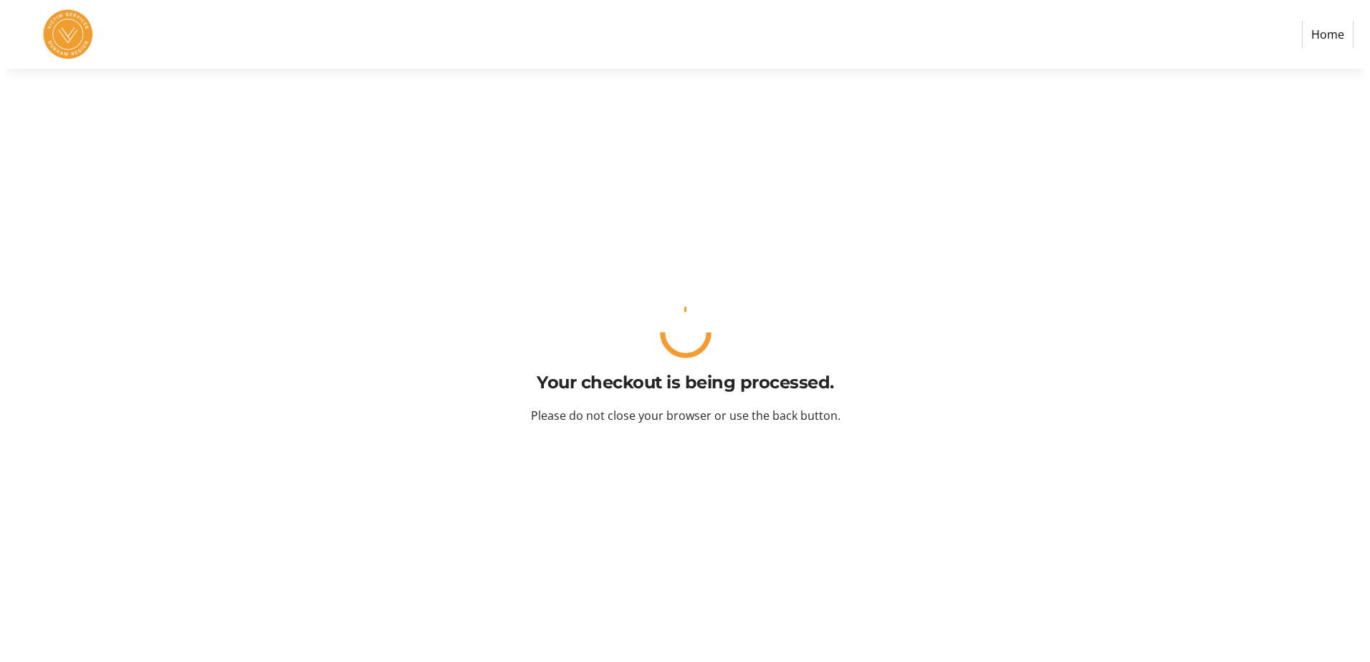
scroll to position [0, 0]
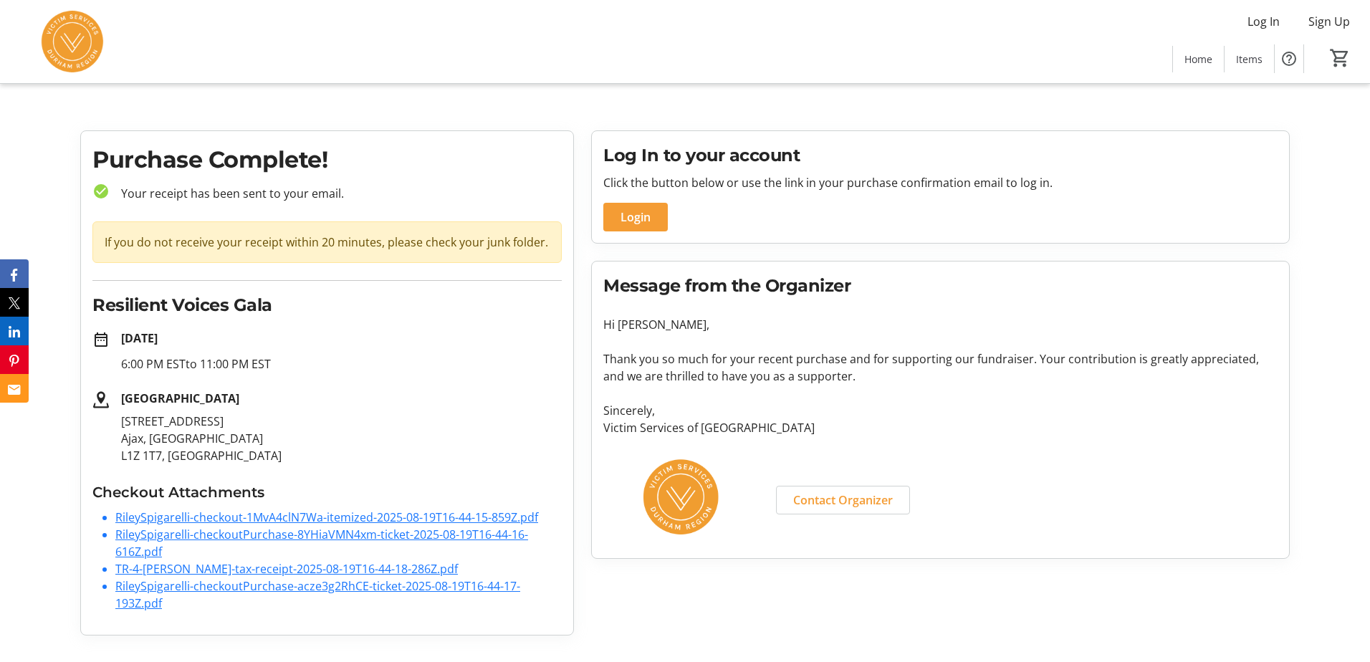
click at [297, 587] on link "RileySpigarelli-checkoutPurchase-acze3g2RhCE-ticket-2025-08-19T16-44-17-193Z.pdf" at bounding box center [317, 594] width 405 height 33
click at [239, 517] on link "RileySpigarelli-checkout-1MvA4clN7Wa-itemized-2025-08-19T16-44-15-859Z.pdf" at bounding box center [326, 518] width 423 height 16
